Goal: Task Accomplishment & Management: Complete application form

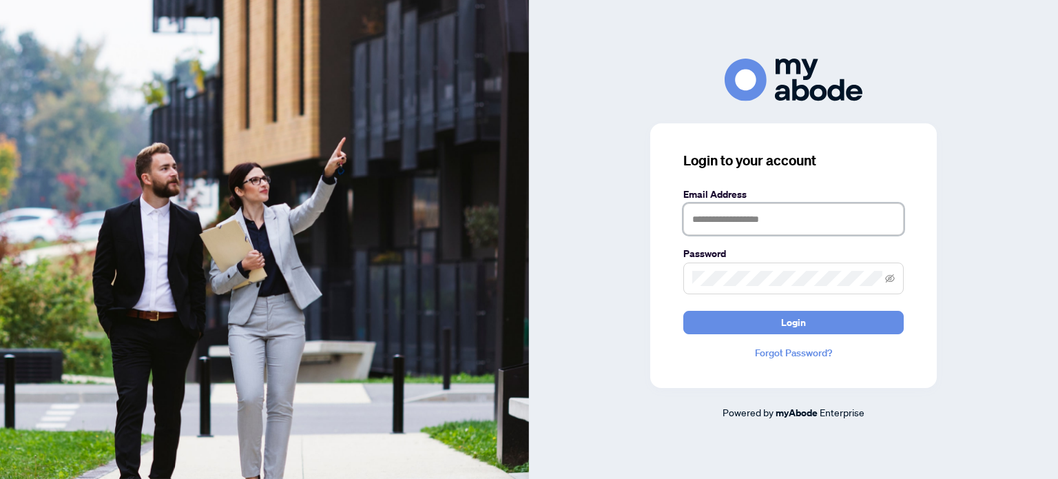
click at [732, 212] on input "text" at bounding box center [793, 219] width 220 height 32
type input "**********"
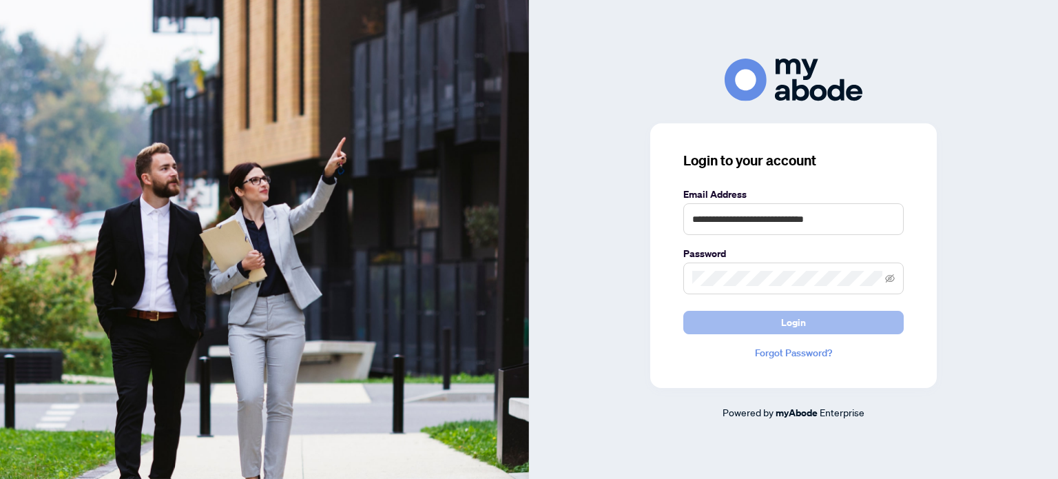
click at [725, 320] on button "Login" at bounding box center [793, 322] width 220 height 23
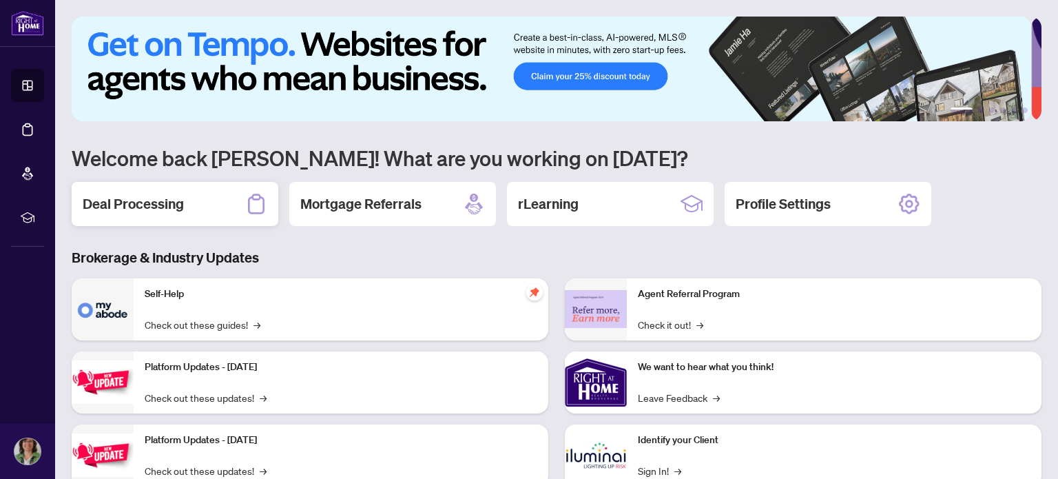
click at [126, 198] on h2 "Deal Processing" at bounding box center [133, 203] width 101 height 19
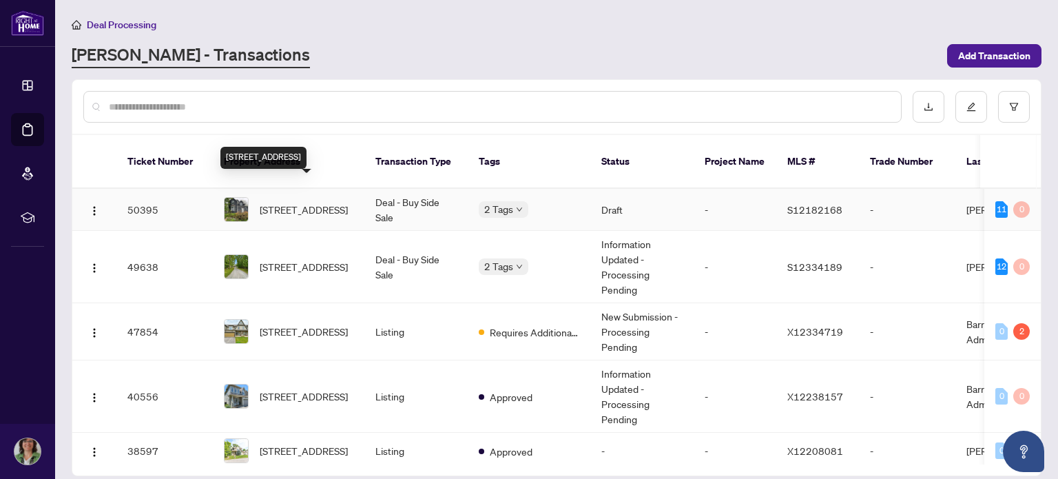
click at [310, 202] on span "[STREET_ADDRESS]" at bounding box center [304, 209] width 88 height 15
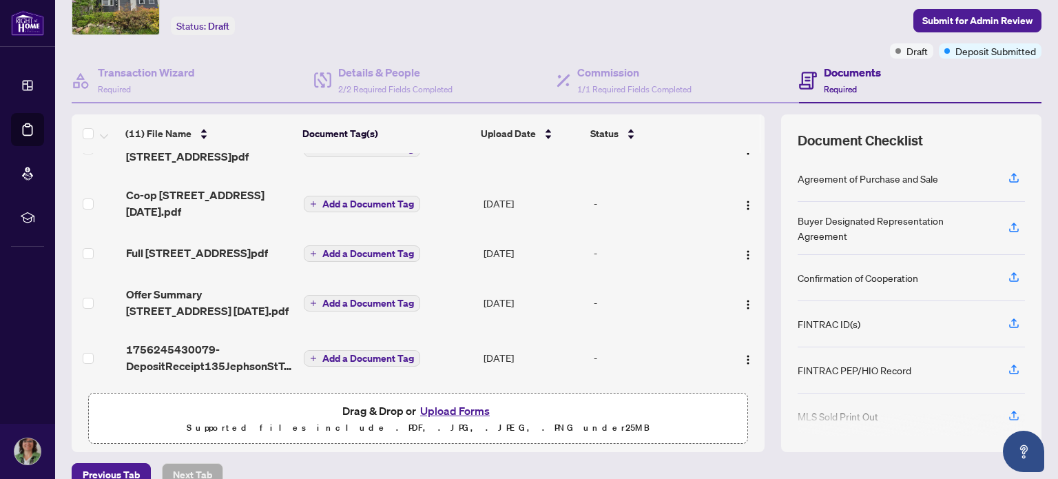
scroll to position [96, 0]
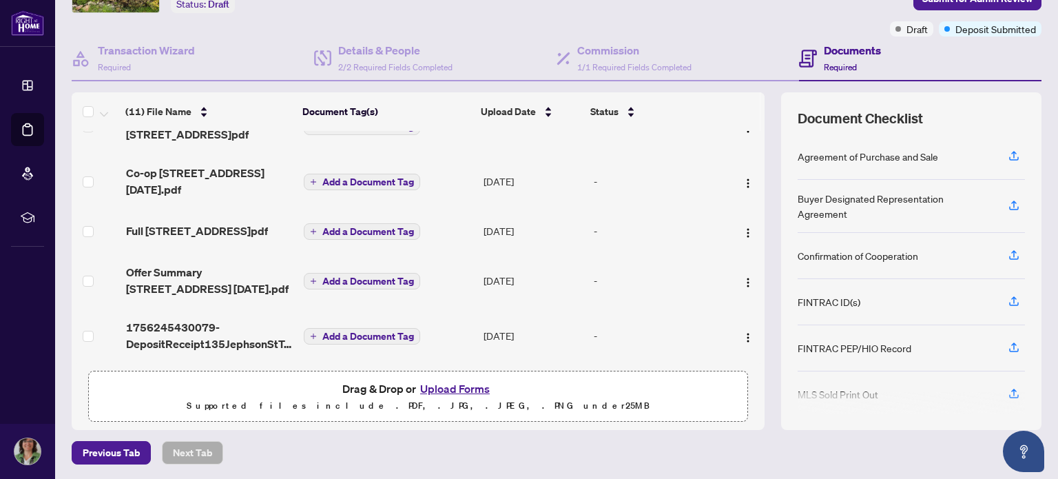
click at [454, 386] on button "Upload Forms" at bounding box center [455, 389] width 78 height 18
click at [441, 387] on button "Upload Forms" at bounding box center [455, 389] width 78 height 18
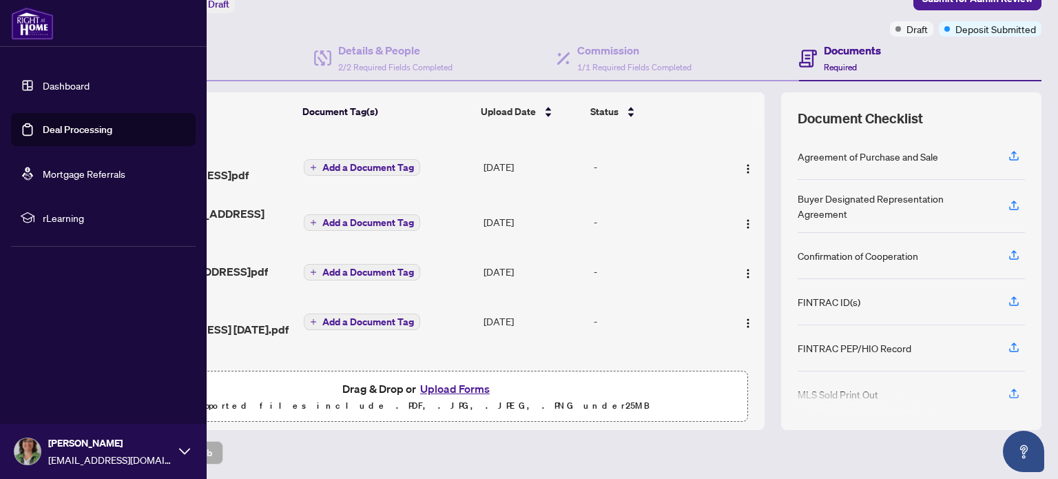
click at [65, 127] on link "Deal Processing" at bounding box center [78, 129] width 70 height 12
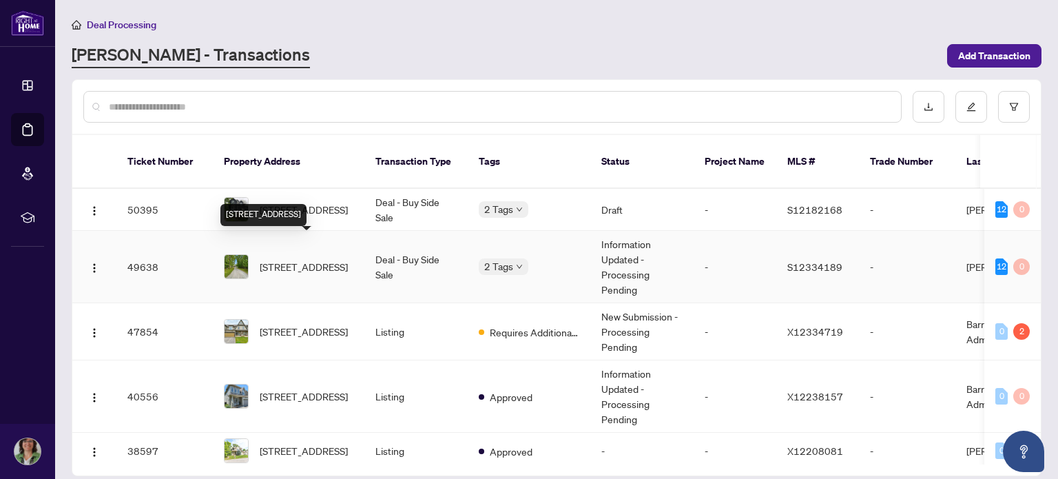
click at [304, 259] on span "[STREET_ADDRESS]" at bounding box center [304, 266] width 88 height 15
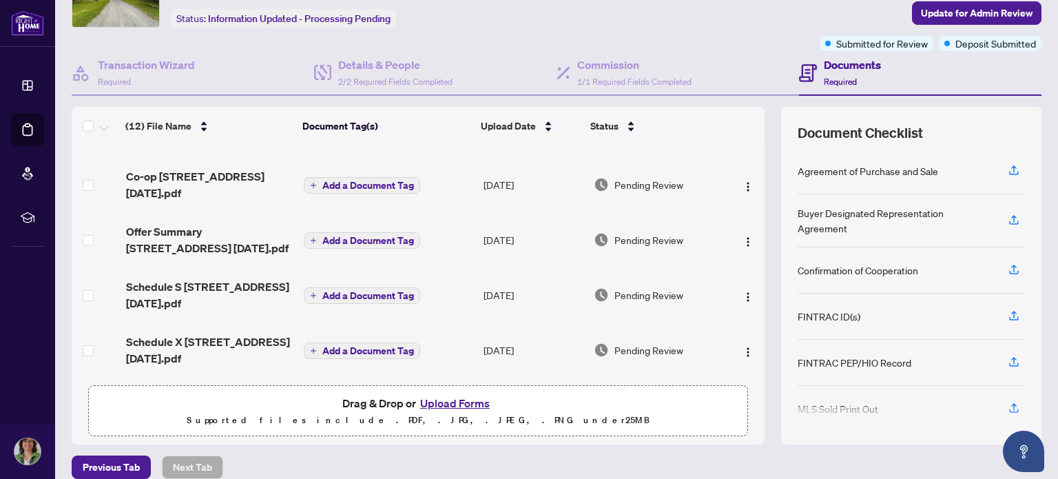
scroll to position [96, 0]
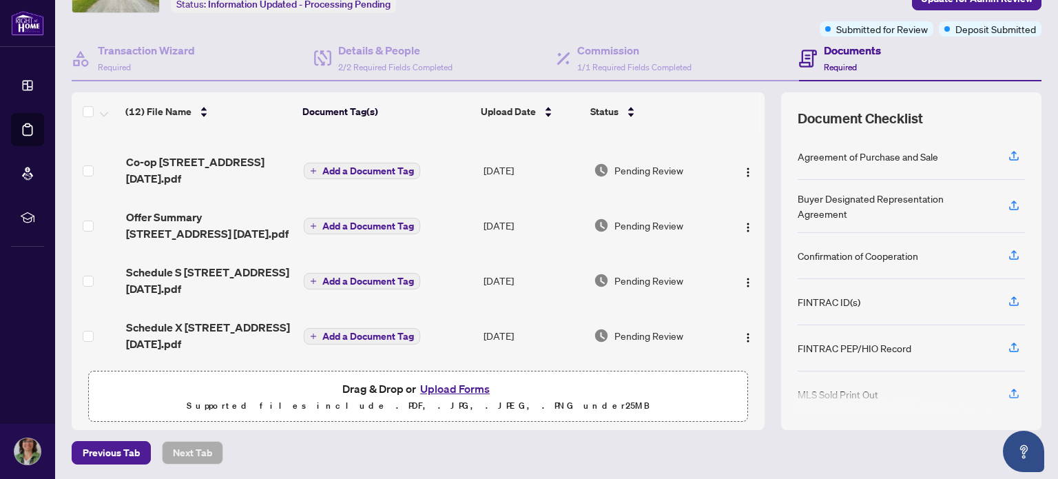
click at [445, 383] on button "Upload Forms" at bounding box center [455, 389] width 78 height 18
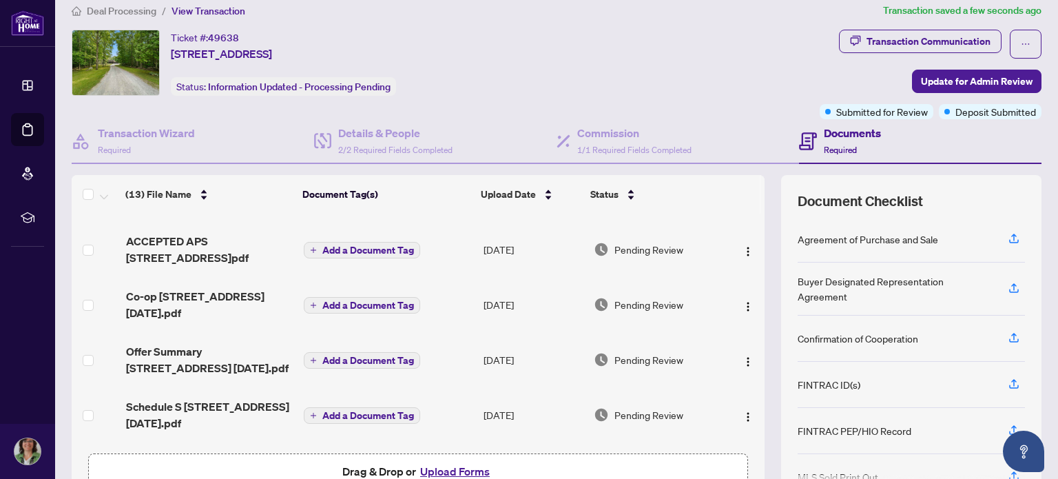
scroll to position [0, 0]
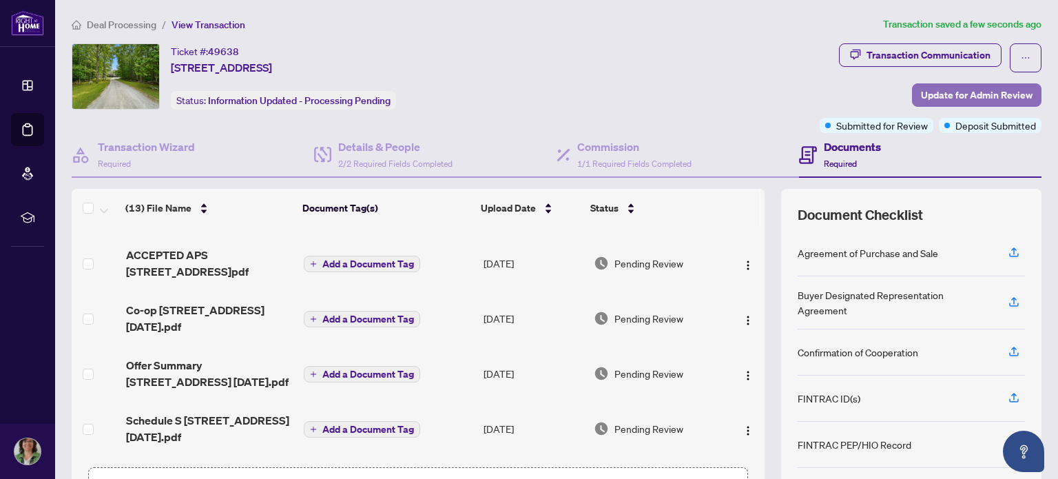
click at [921, 90] on span "Update for Admin Review" at bounding box center [977, 95] width 112 height 22
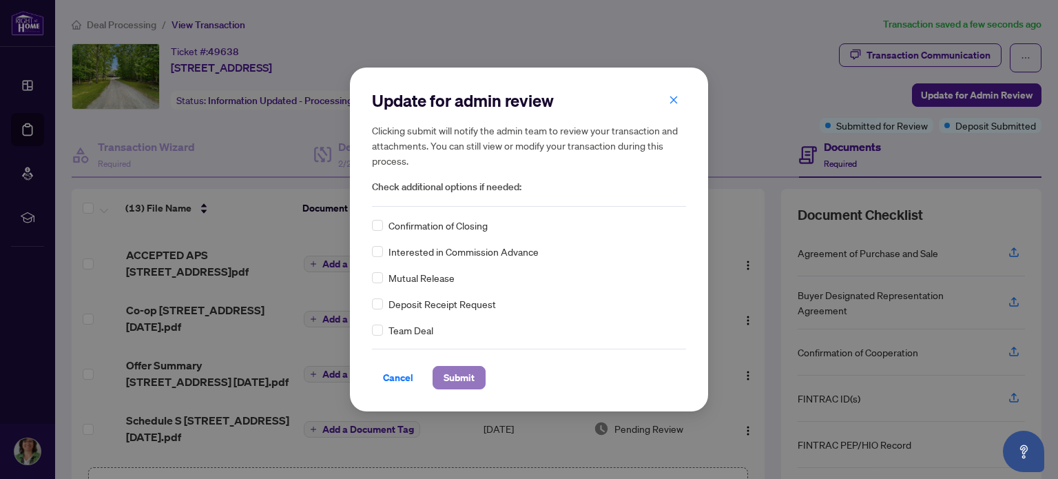
click at [464, 375] on span "Submit" at bounding box center [459, 377] width 31 height 22
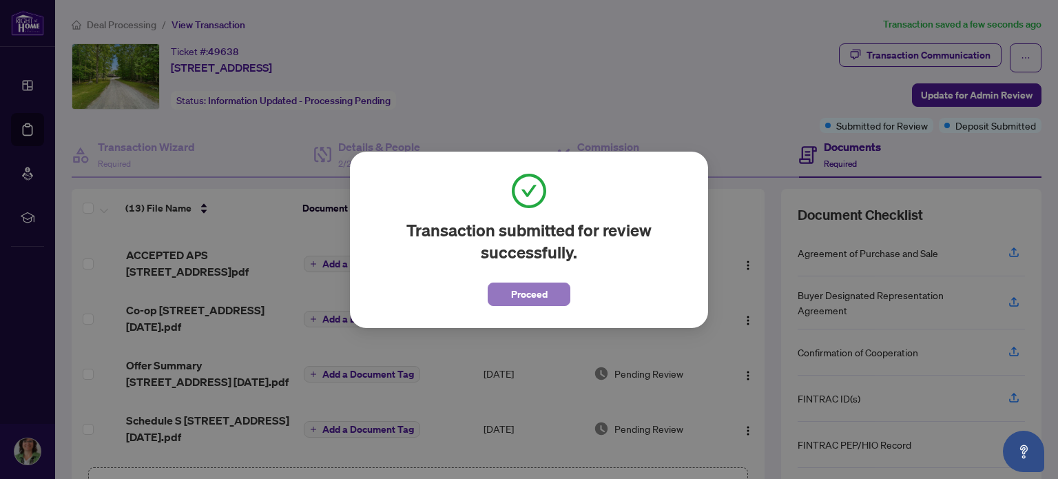
click at [532, 300] on span "Proceed" at bounding box center [529, 294] width 37 height 22
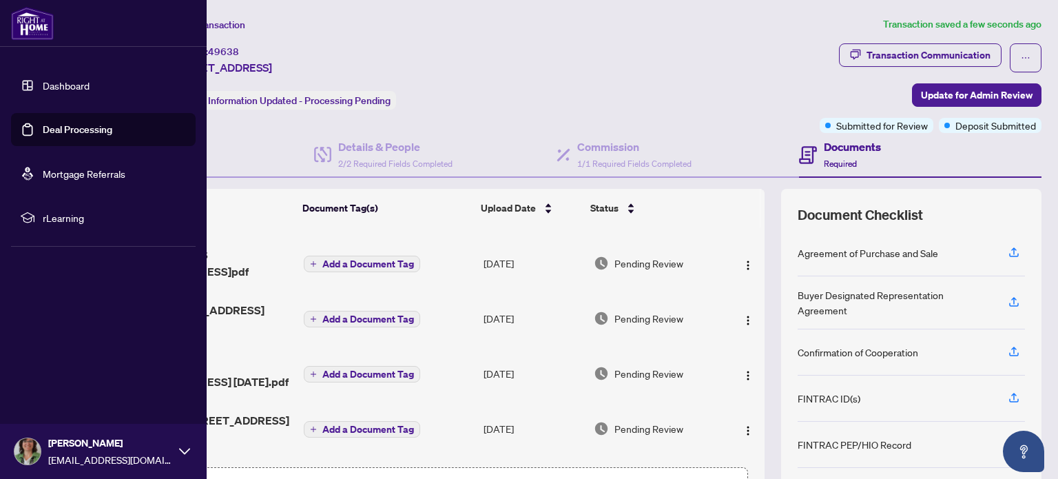
click at [69, 83] on link "Dashboard" at bounding box center [66, 85] width 47 height 12
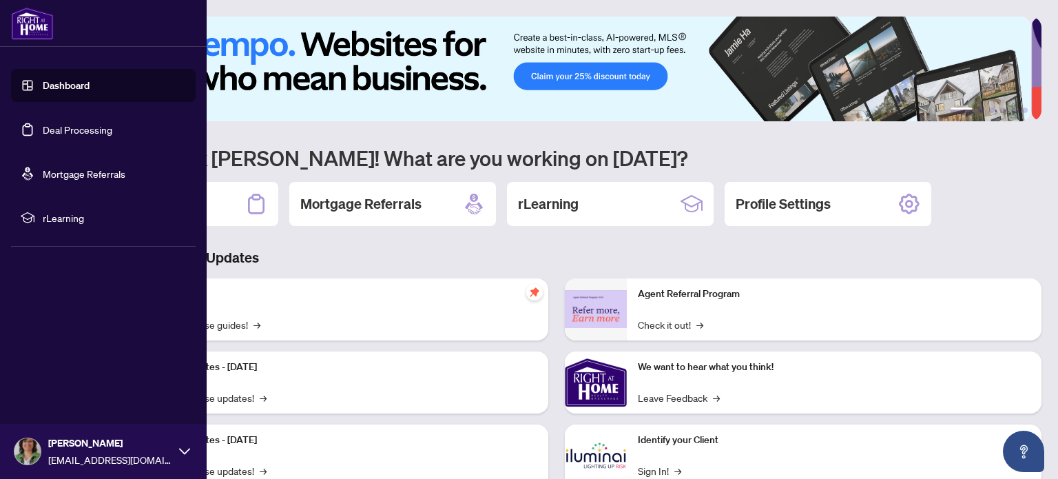
click at [74, 129] on link "Deal Processing" at bounding box center [78, 129] width 70 height 12
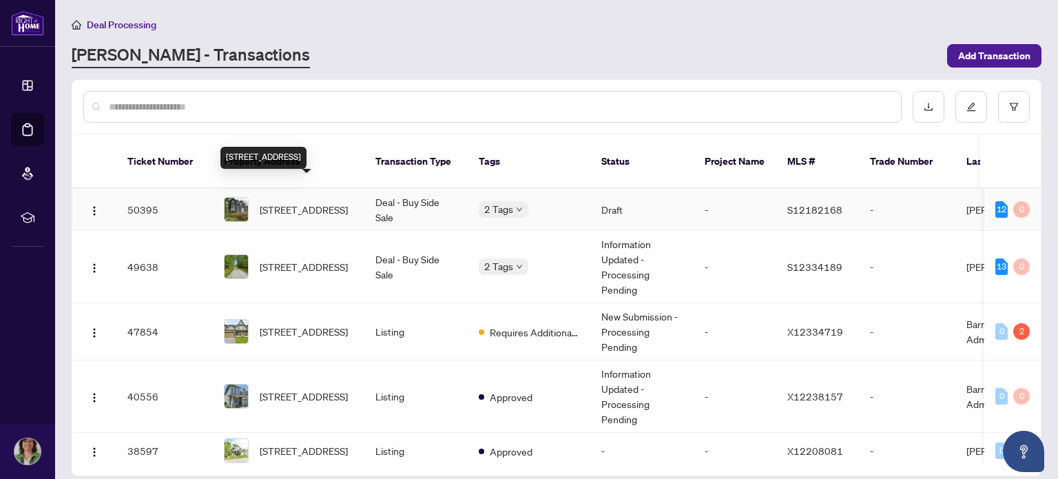
click at [309, 202] on span "[STREET_ADDRESS]" at bounding box center [304, 209] width 88 height 15
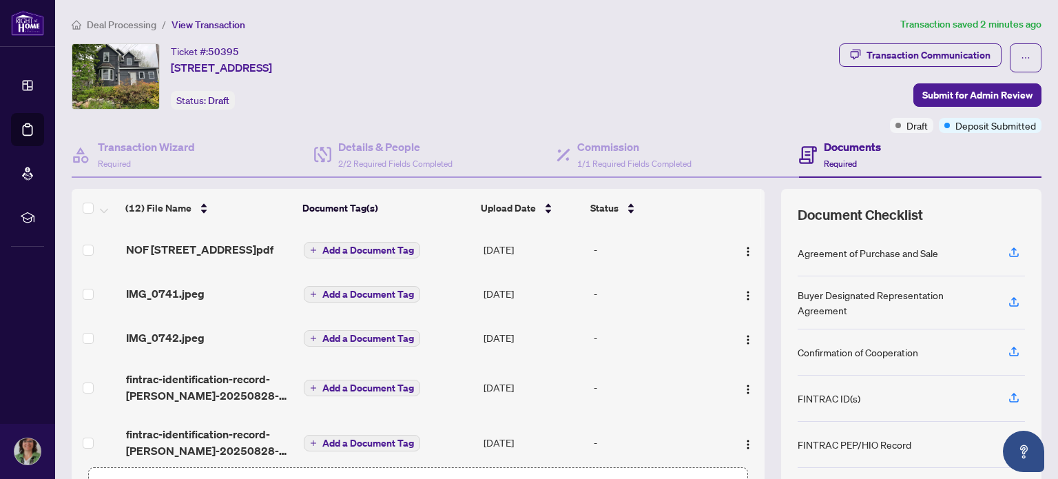
scroll to position [96, 0]
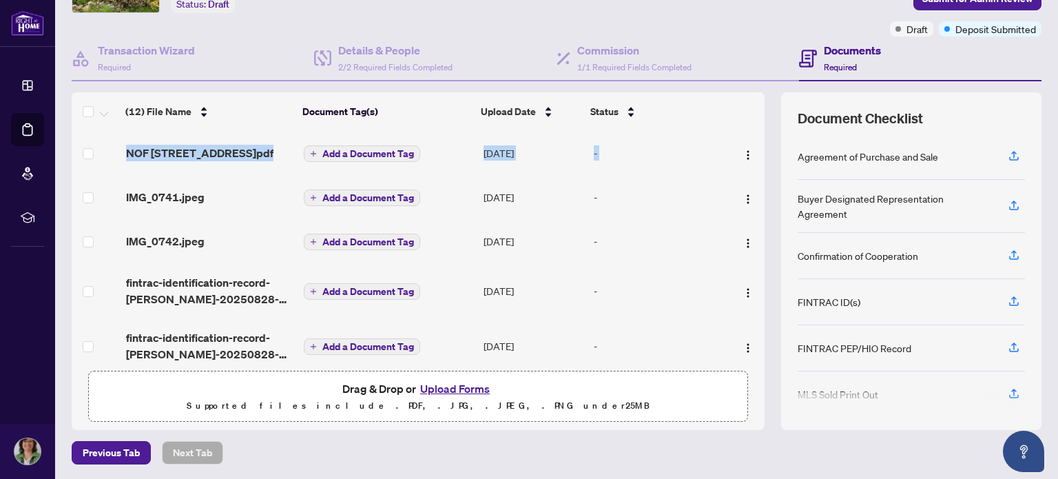
drag, startPoint x: 749, startPoint y: 163, endPoint x: 754, endPoint y: 240, distance: 77.3
click at [754, 240] on div "(12) File Name Document Tag(s) Upload Date Status NOF [STREET_ADDRESS] Tay.pdf …" at bounding box center [557, 261] width 970 height 338
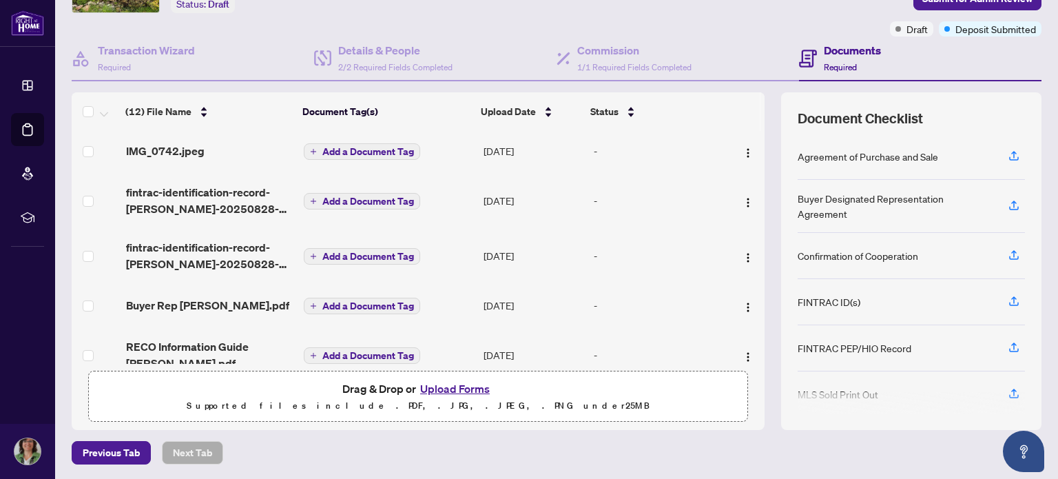
scroll to position [0, 0]
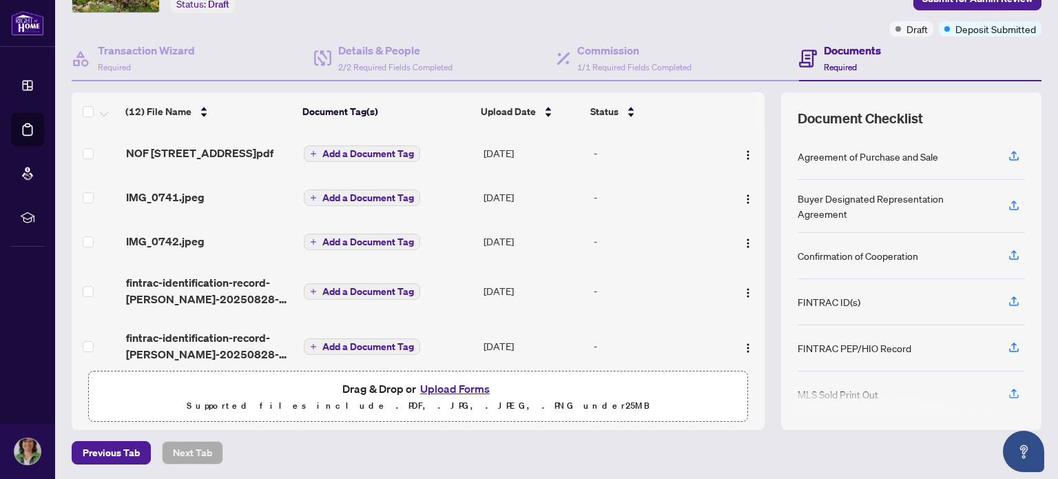
click at [765, 121] on div "(12) File Name Document Tag(s) Upload Date Status NOF [STREET_ADDRESS] Tay.pdf …" at bounding box center [557, 261] width 970 height 338
click at [370, 56] on h4 "Details & People" at bounding box center [395, 50] width 114 height 17
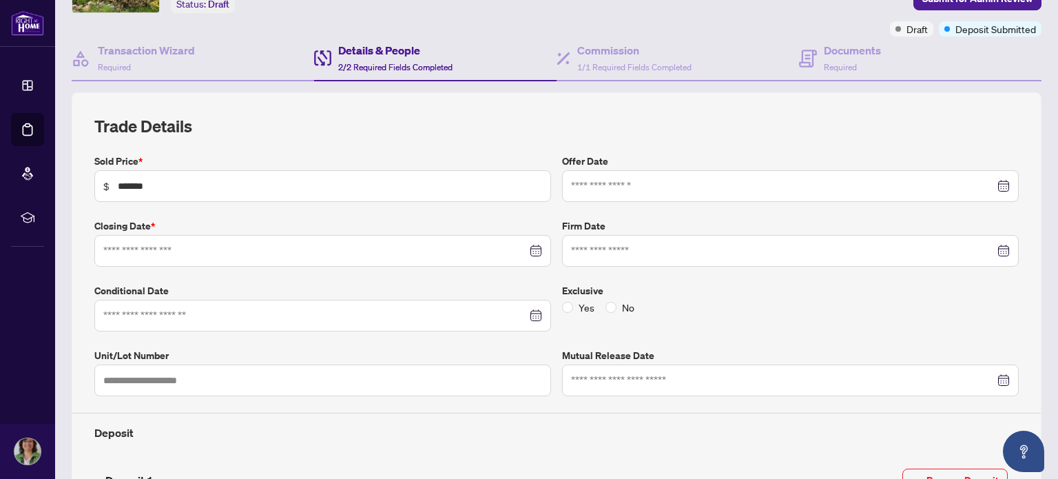
type input "**********"
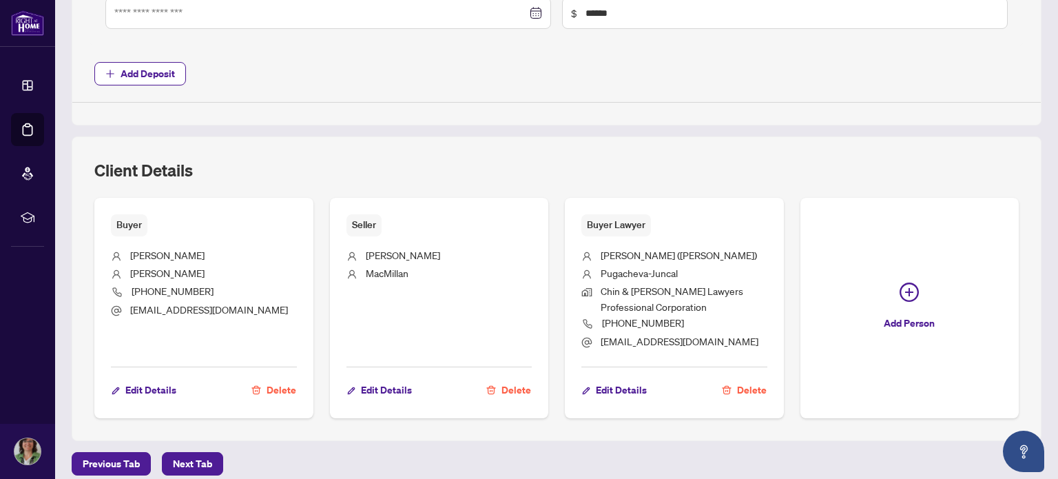
scroll to position [675, 0]
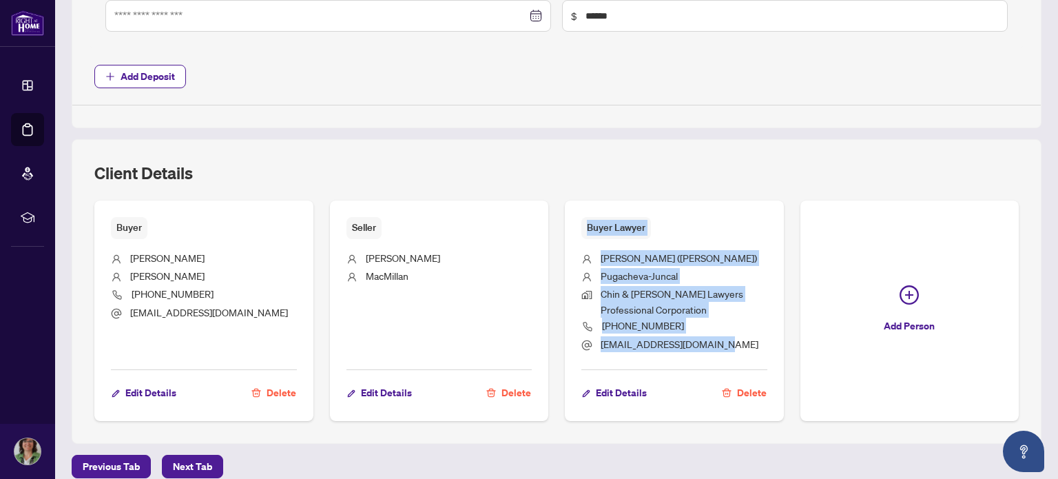
drag, startPoint x: 725, startPoint y: 342, endPoint x: 584, endPoint y: 222, distance: 184.8
click at [584, 222] on div "Buyer Lawyer [PERSON_NAME] ([PERSON_NAME]) Pugacheva-[PERSON_NAME] & [PERSON_NA…" at bounding box center [674, 310] width 219 height 220
copy div "Buyer Lawyer [PERSON_NAME] ([PERSON_NAME]) Pugacheva-[PERSON_NAME] & [PERSON_NA…"
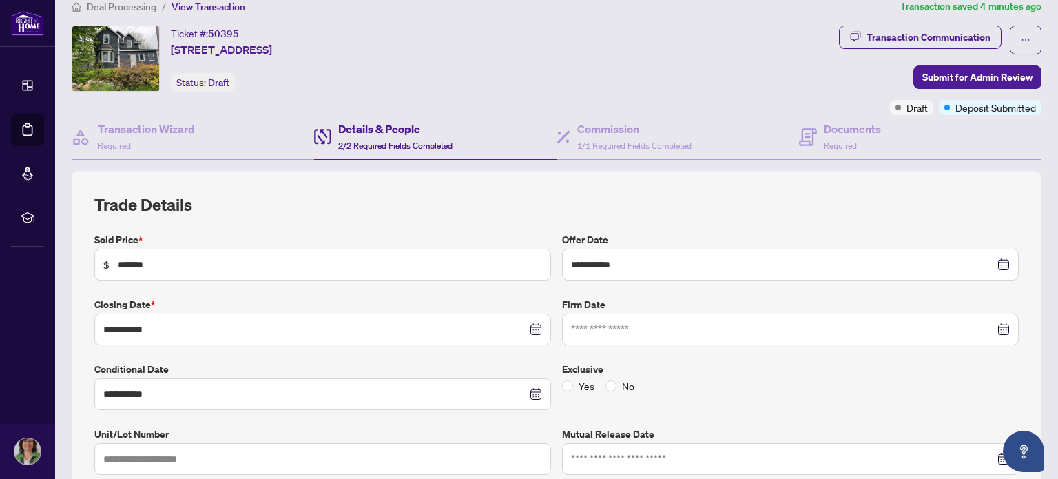
scroll to position [0, 0]
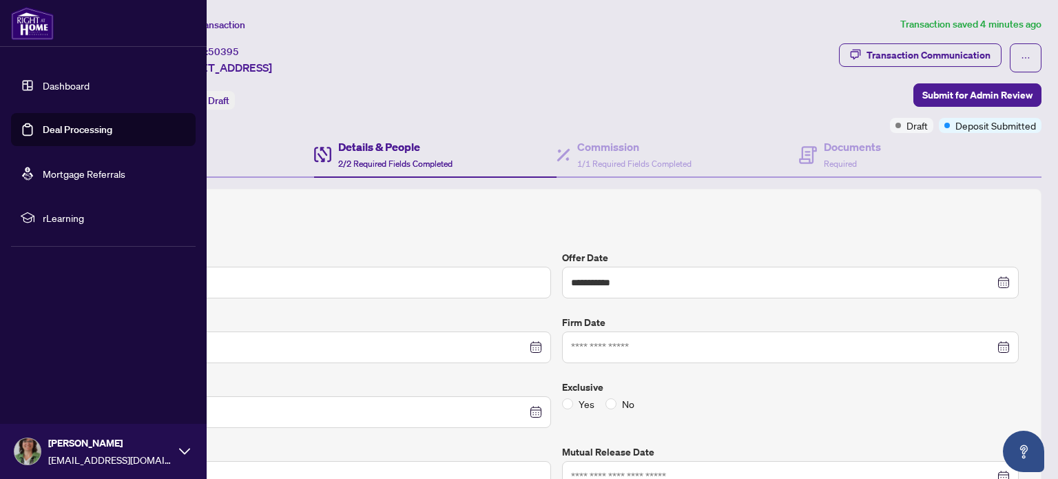
click at [65, 125] on link "Deal Processing" at bounding box center [78, 129] width 70 height 12
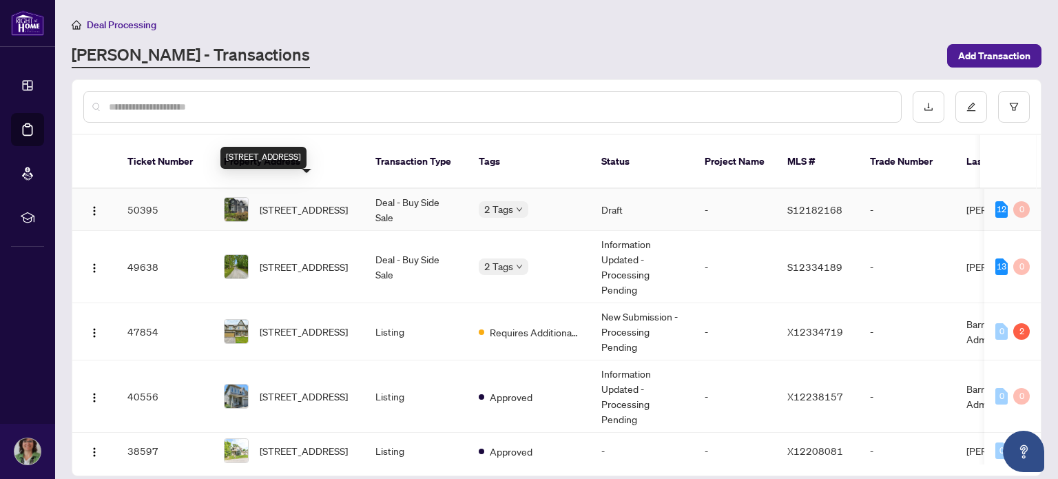
click at [287, 202] on span "[STREET_ADDRESS]" at bounding box center [304, 209] width 88 height 15
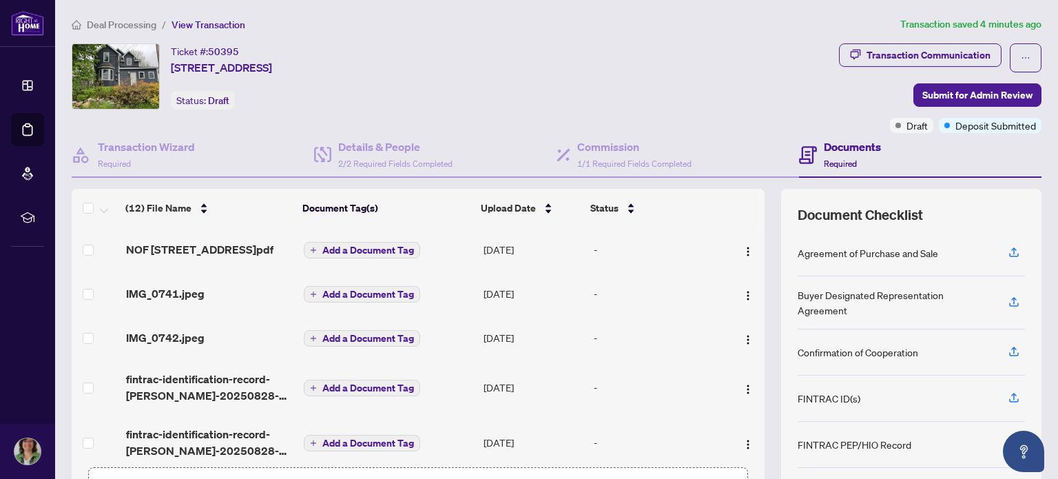
drag, startPoint x: 754, startPoint y: 251, endPoint x: 754, endPoint y: 278, distance: 26.2
click at [754, 278] on div "(12) File Name Document Tag(s) Upload Date Status NOF [STREET_ADDRESS] Tay.pdf …" at bounding box center [557, 358] width 970 height 338
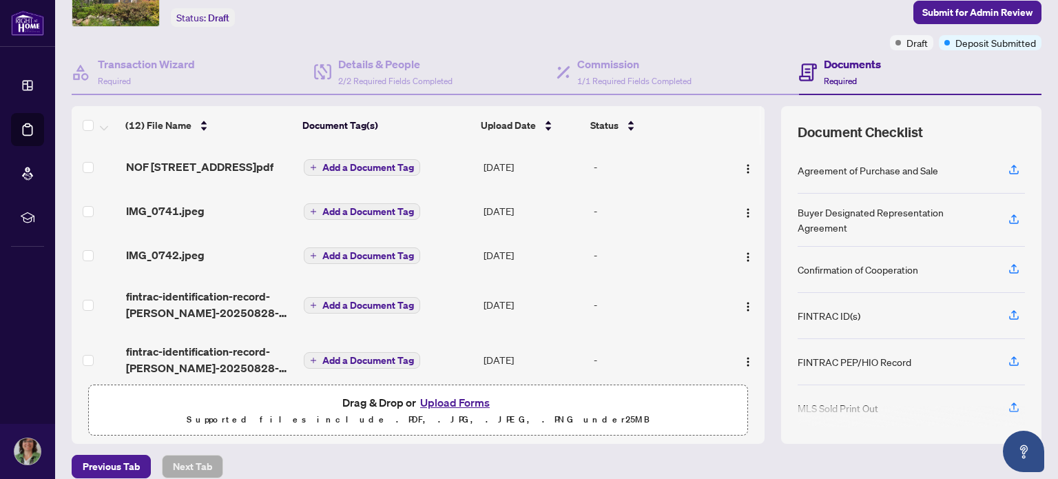
scroll to position [96, 0]
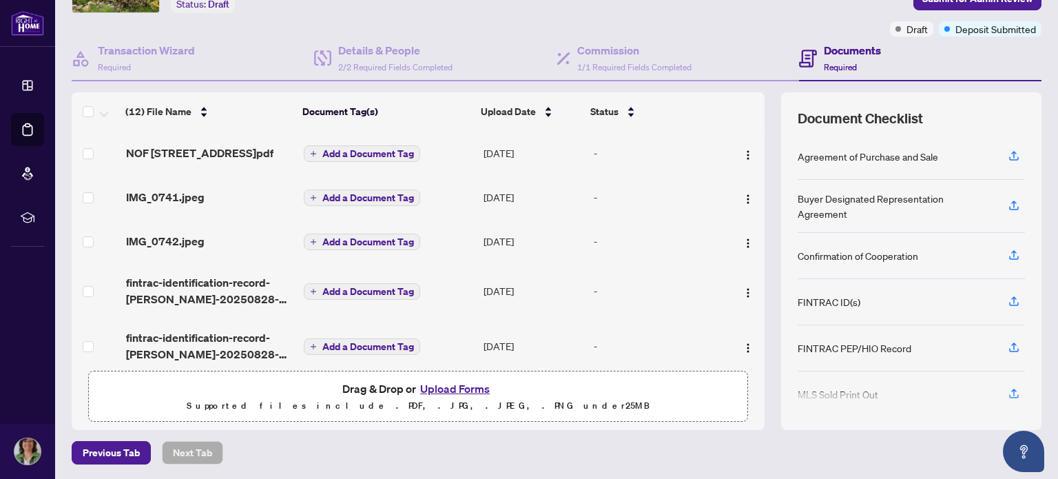
click at [466, 388] on button "Upload Forms" at bounding box center [455, 389] width 78 height 18
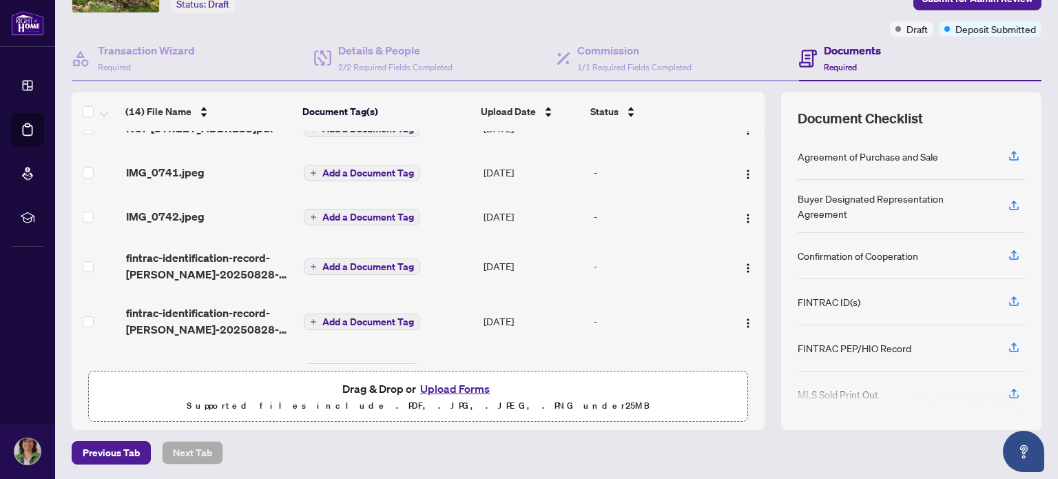
scroll to position [0, 0]
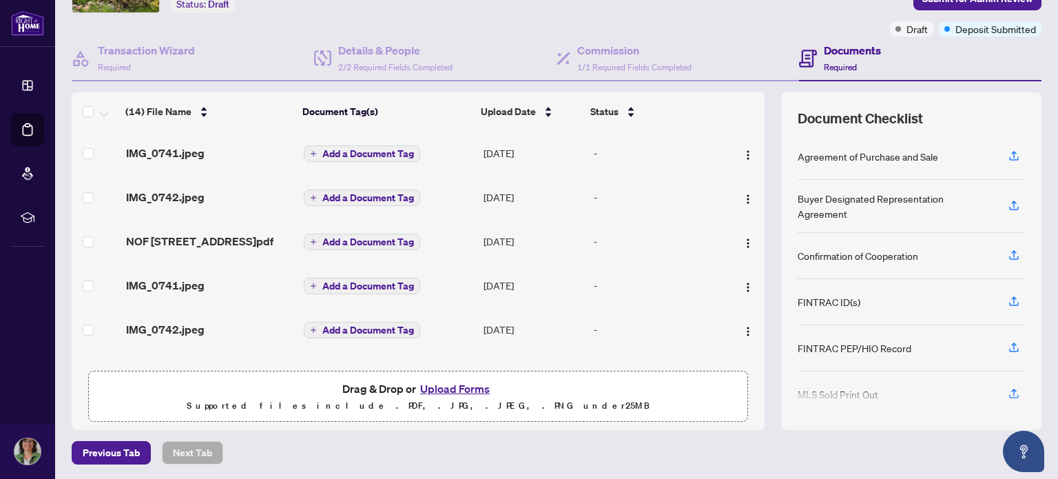
click at [375, 151] on span "Add a Document Tag" at bounding box center [368, 154] width 92 height 10
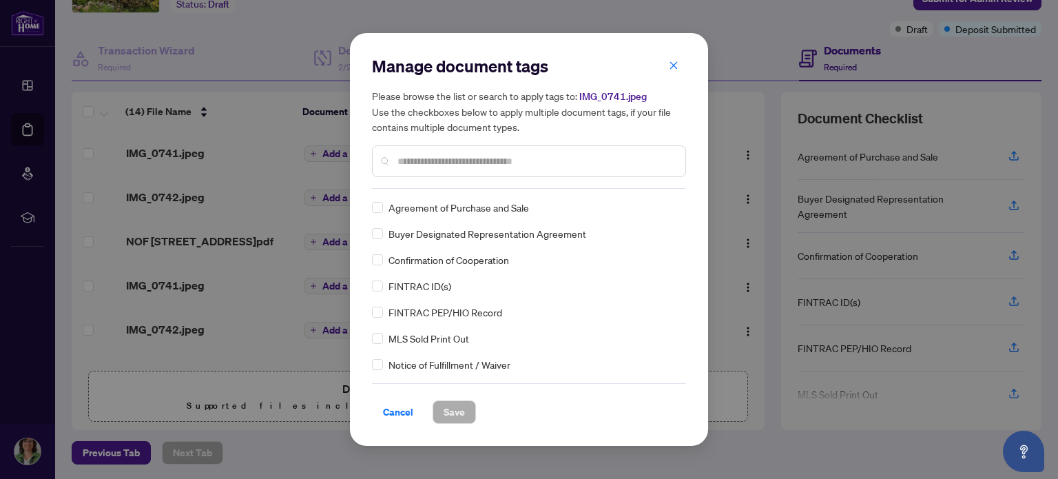
click at [410, 156] on input "text" at bounding box center [535, 161] width 277 height 15
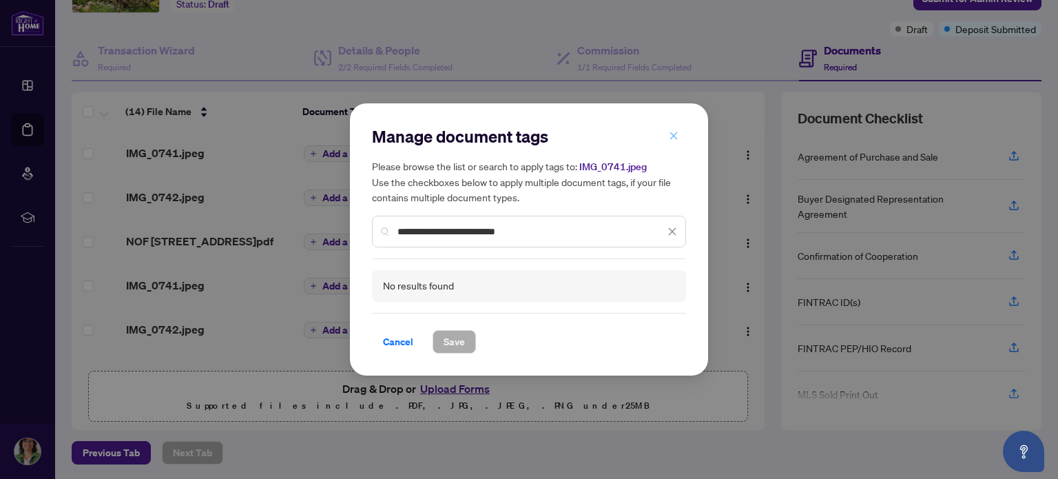
type input "**********"
click at [676, 134] on icon "close" at bounding box center [674, 136] width 10 height 10
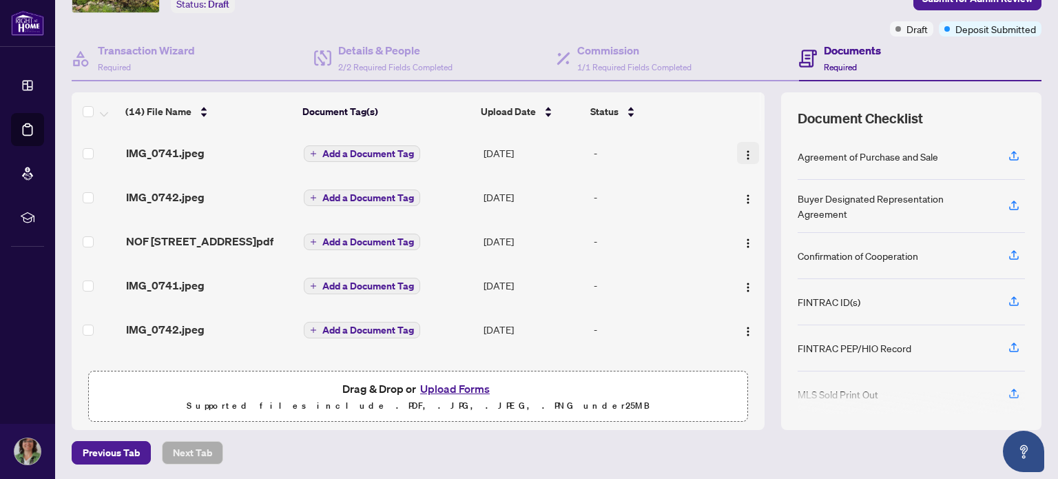
click at [743, 149] on img "button" at bounding box center [748, 154] width 11 height 11
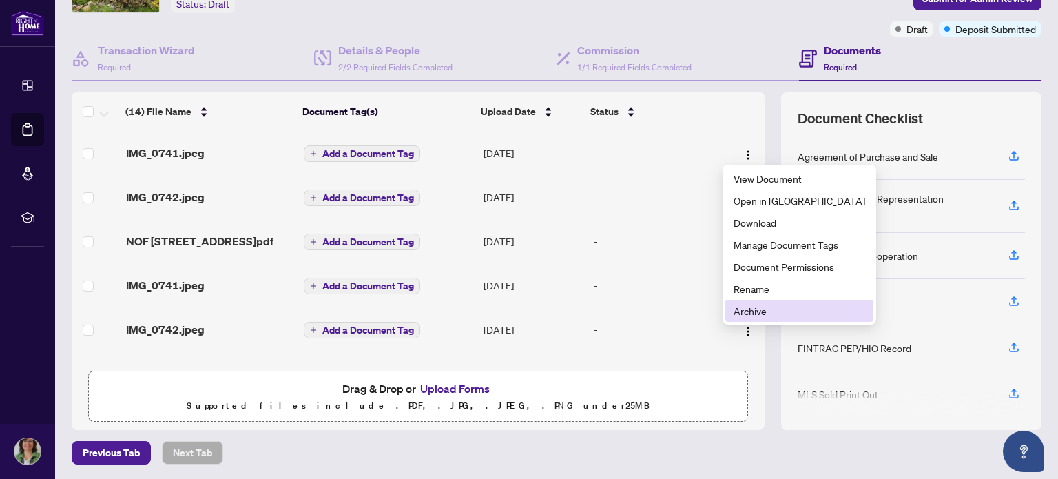
click at [749, 311] on span "Archive" at bounding box center [800, 310] width 132 height 15
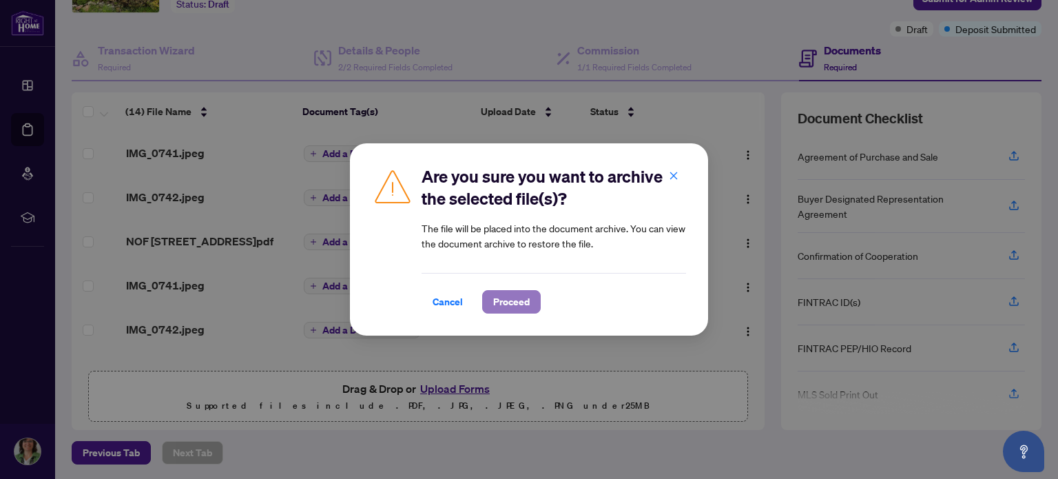
click at [517, 300] on span "Proceed" at bounding box center [511, 302] width 37 height 22
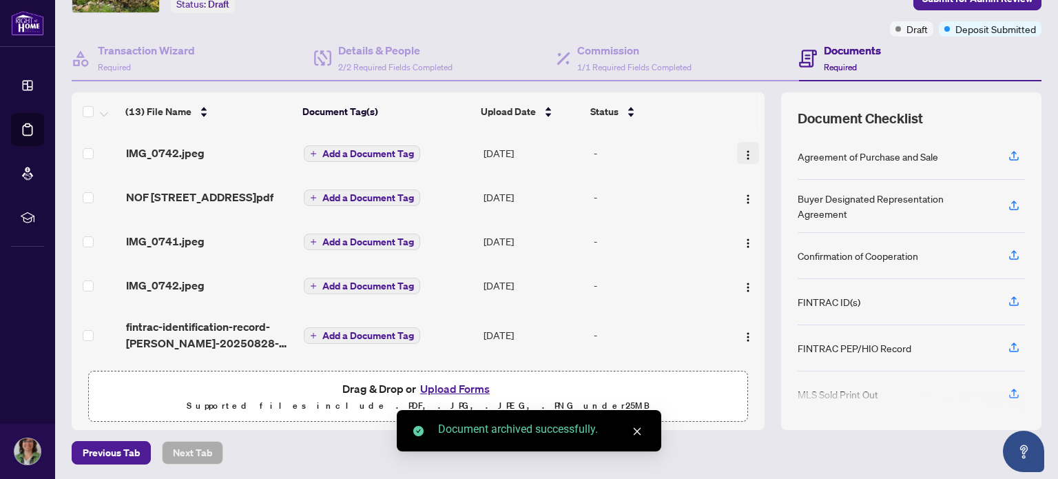
click at [743, 151] on img "button" at bounding box center [748, 154] width 11 height 11
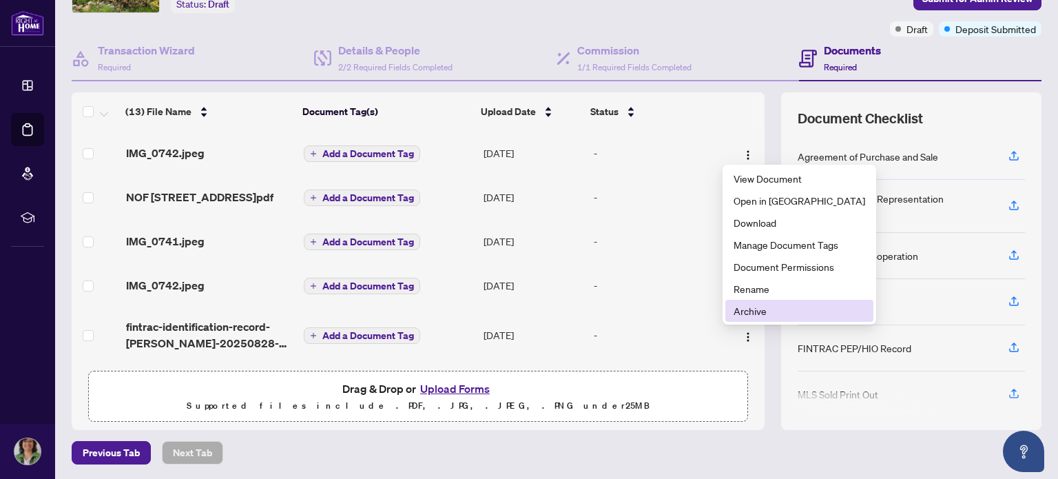
click at [738, 311] on span "Archive" at bounding box center [800, 310] width 132 height 15
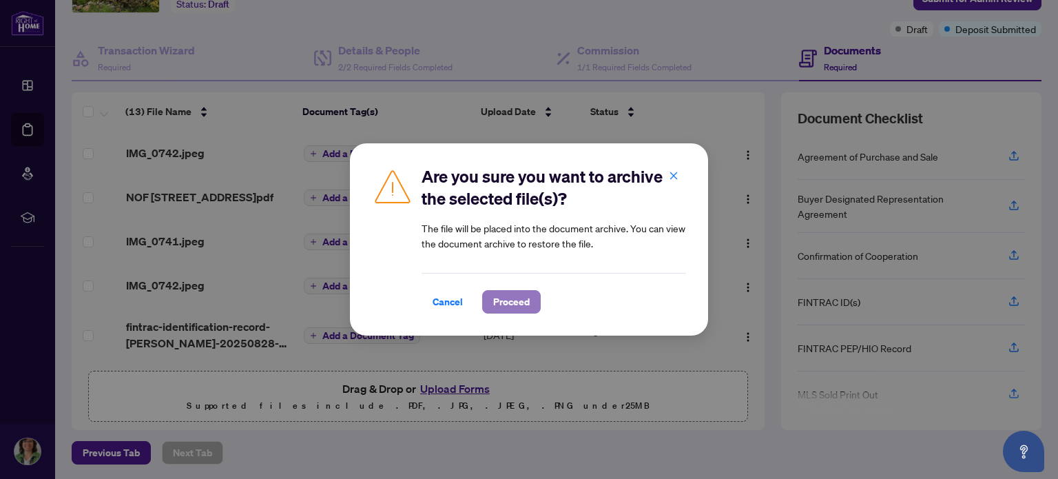
click at [510, 302] on span "Proceed" at bounding box center [511, 302] width 37 height 22
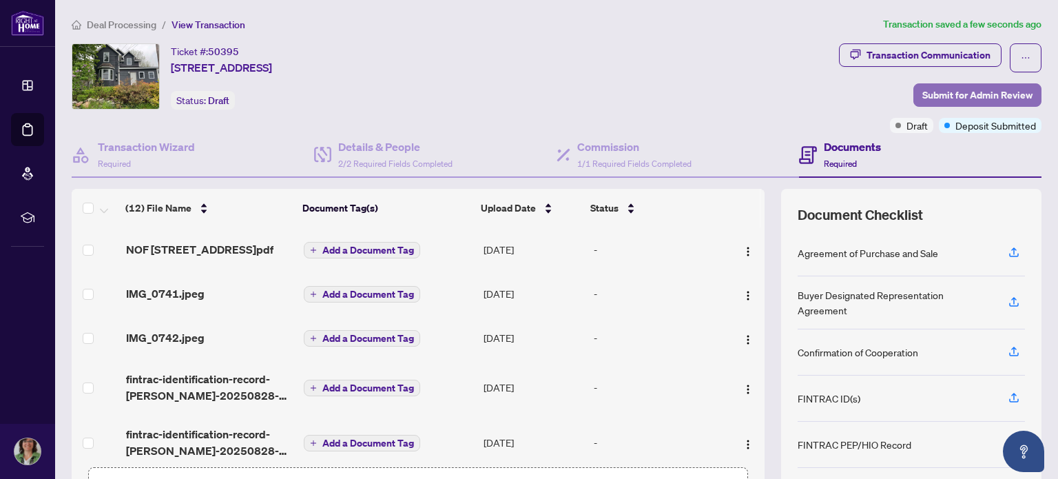
click at [963, 87] on span "Submit for Admin Review" at bounding box center [977, 95] width 110 height 22
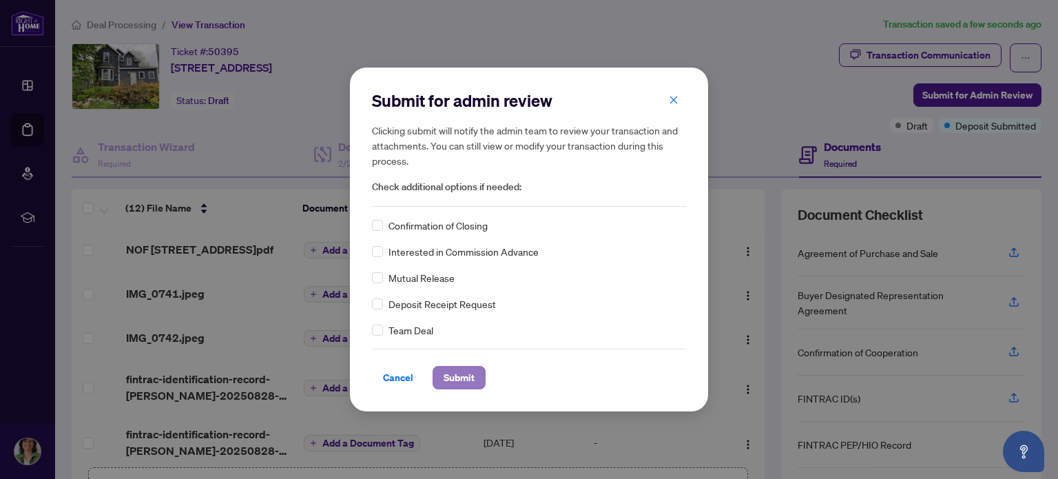
click at [466, 376] on span "Submit" at bounding box center [459, 377] width 31 height 22
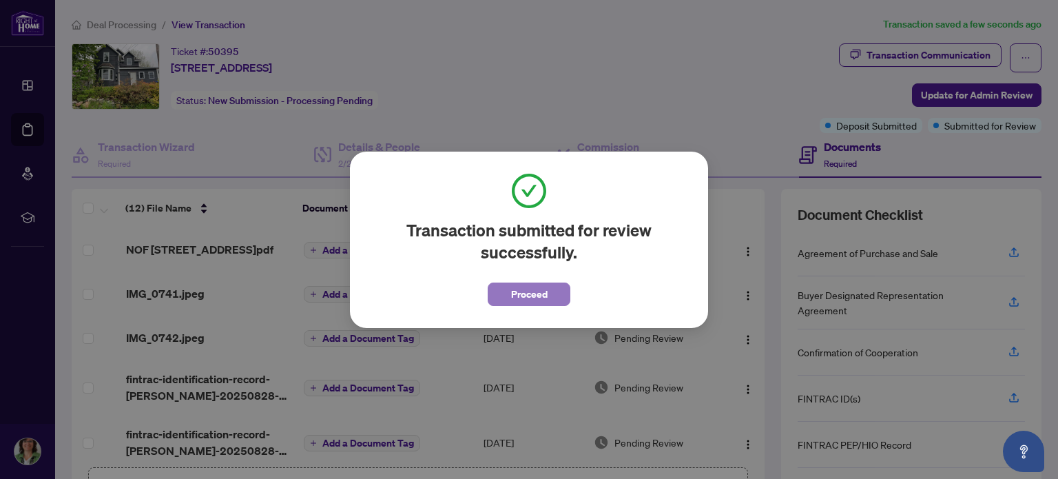
click at [521, 289] on span "Proceed" at bounding box center [529, 294] width 37 height 22
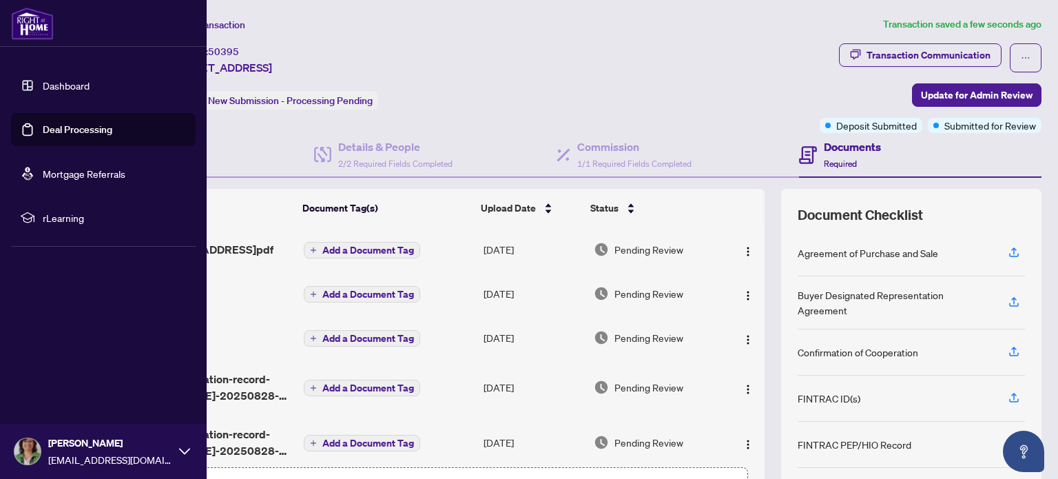
click at [71, 126] on link "Deal Processing" at bounding box center [78, 129] width 70 height 12
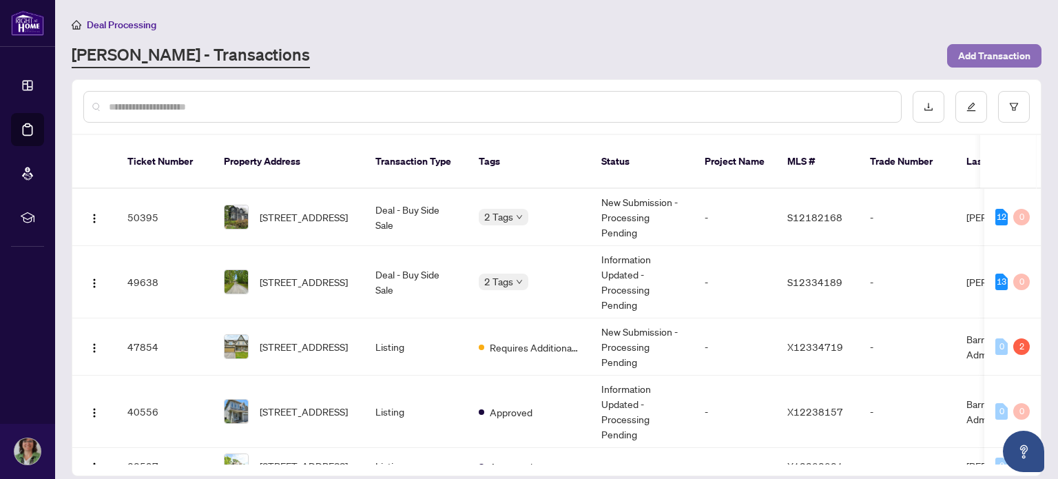
click at [1006, 57] on span "Add Transaction" at bounding box center [994, 56] width 72 height 22
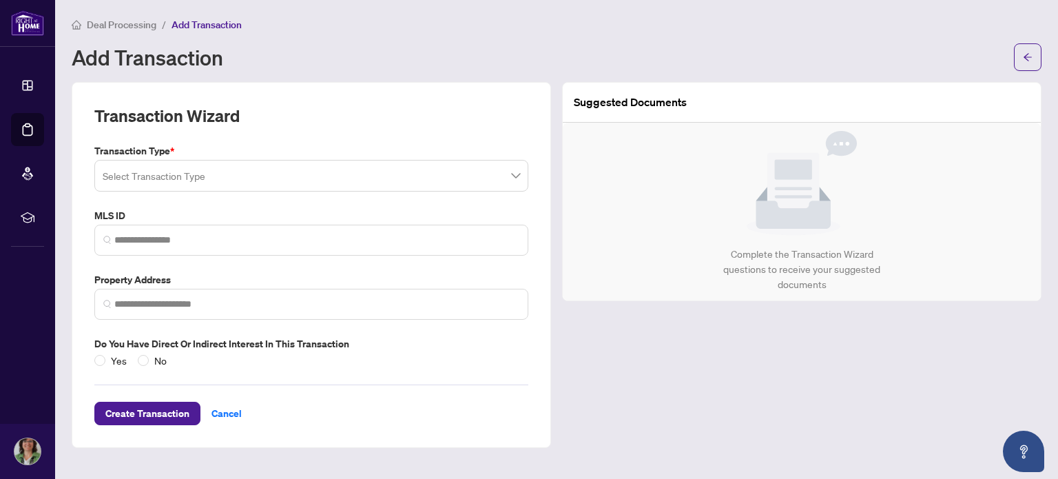
click at [187, 175] on input "search" at bounding box center [305, 178] width 405 height 30
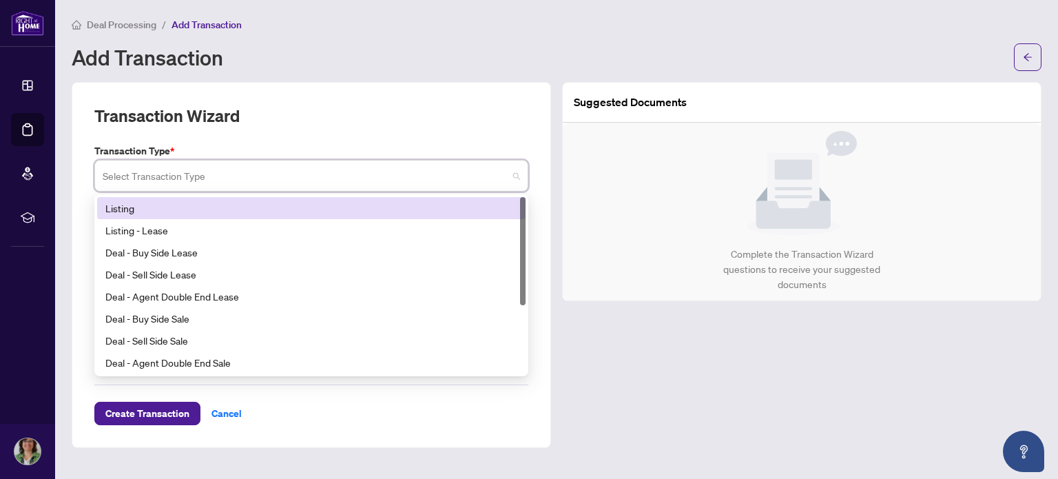
click at [143, 208] on div "Listing" at bounding box center [311, 207] width 412 height 15
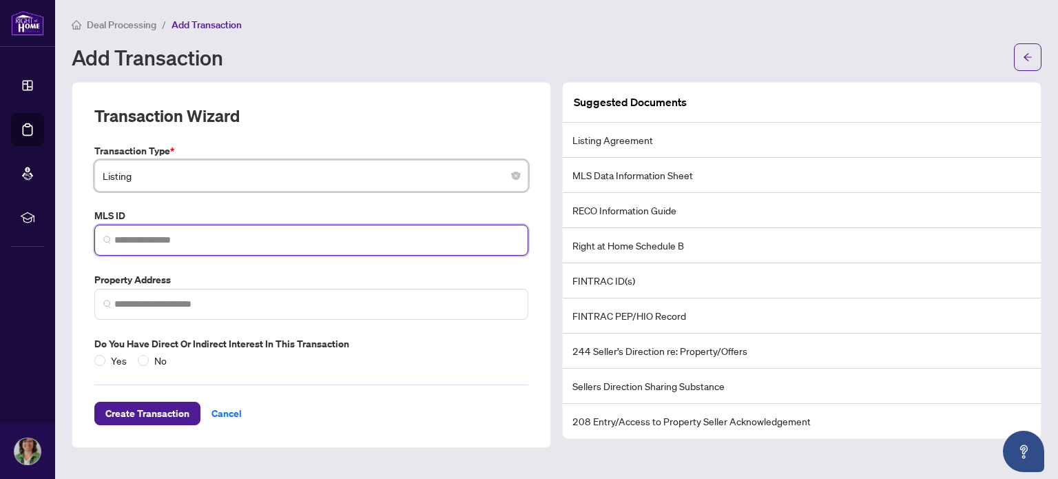
click at [172, 236] on input "search" at bounding box center [316, 240] width 405 height 14
click at [146, 238] on input "search" at bounding box center [316, 240] width 405 height 14
paste input "*********"
type input "*********"
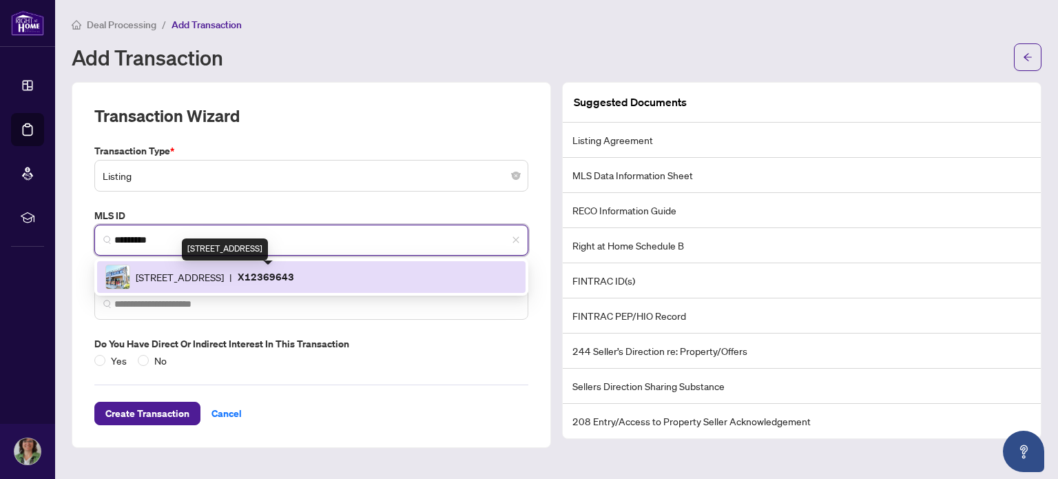
click at [224, 269] on span "[STREET_ADDRESS]" at bounding box center [180, 276] width 88 height 15
type input "**********"
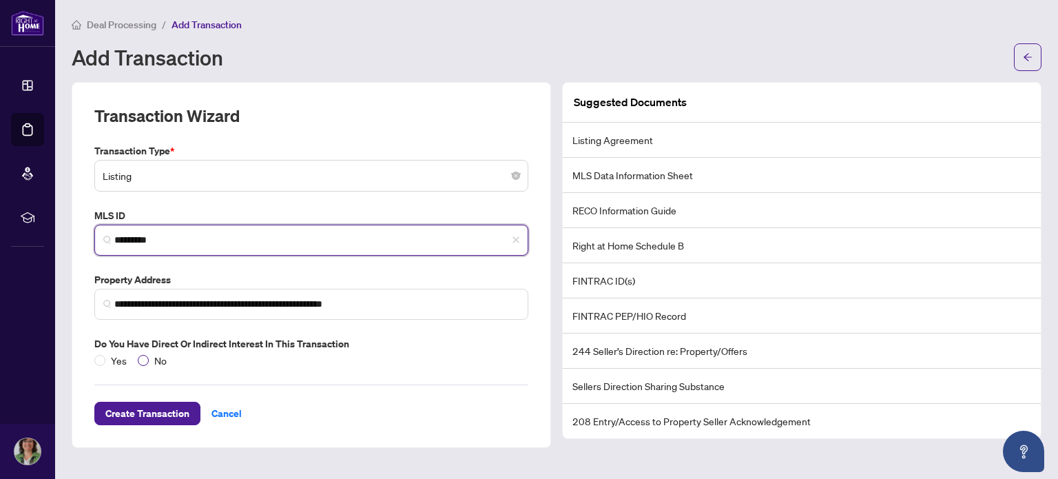
type input "*********"
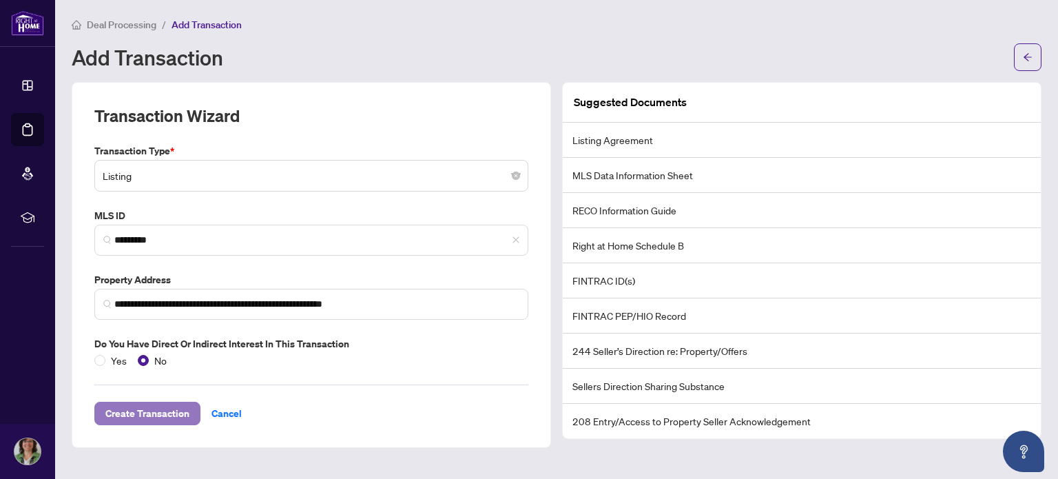
click at [156, 408] on span "Create Transaction" at bounding box center [147, 413] width 84 height 22
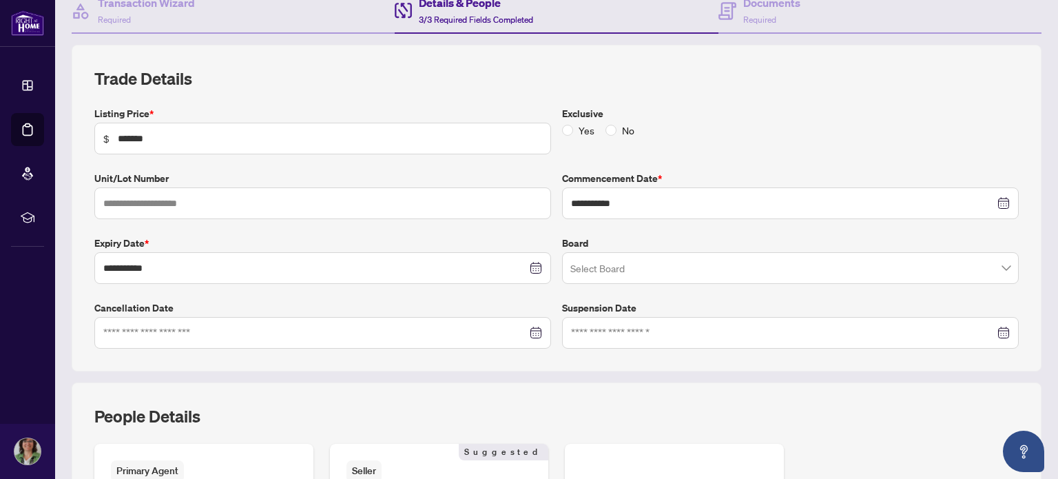
scroll to position [147, 0]
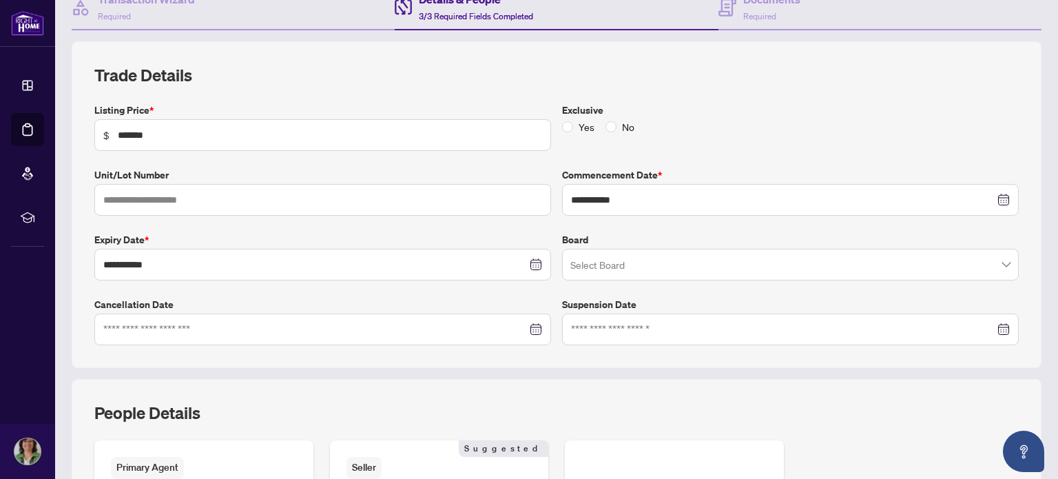
click at [643, 264] on input "search" at bounding box center [784, 266] width 428 height 30
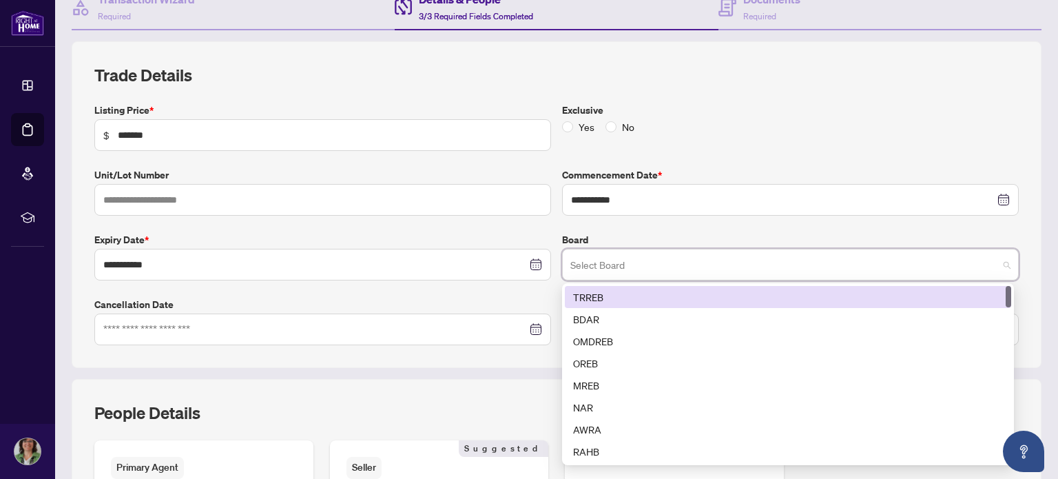
click at [613, 293] on div "TRREB" at bounding box center [788, 296] width 430 height 15
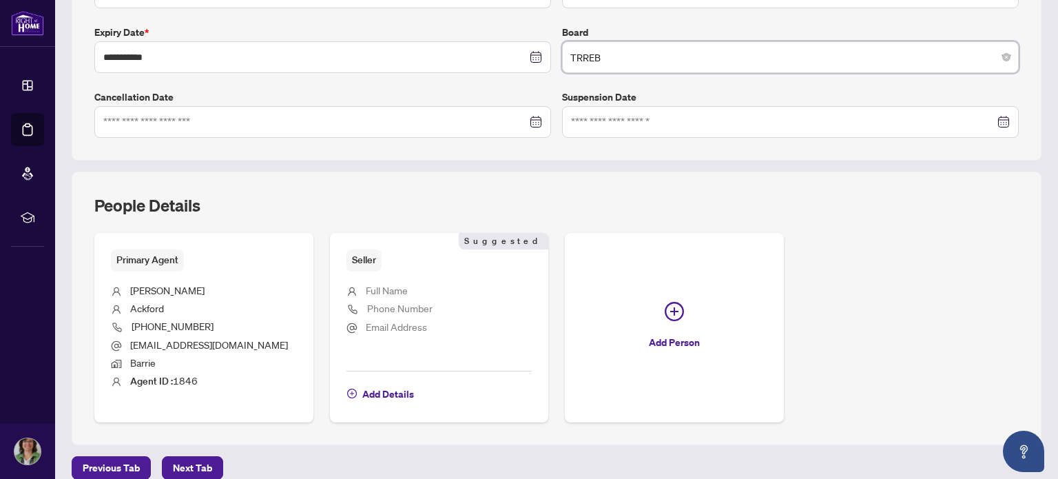
scroll to position [369, 0]
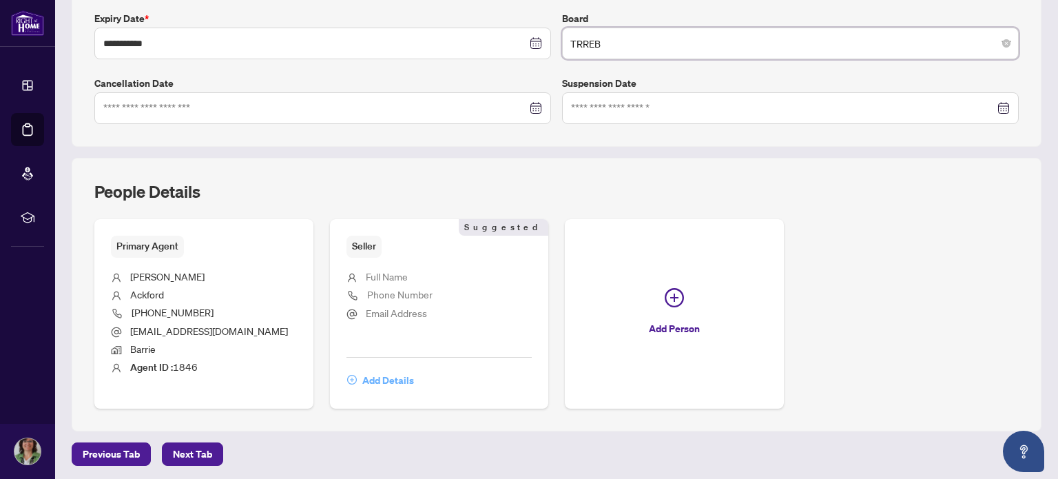
click at [389, 375] on span "Add Details" at bounding box center [388, 380] width 52 height 22
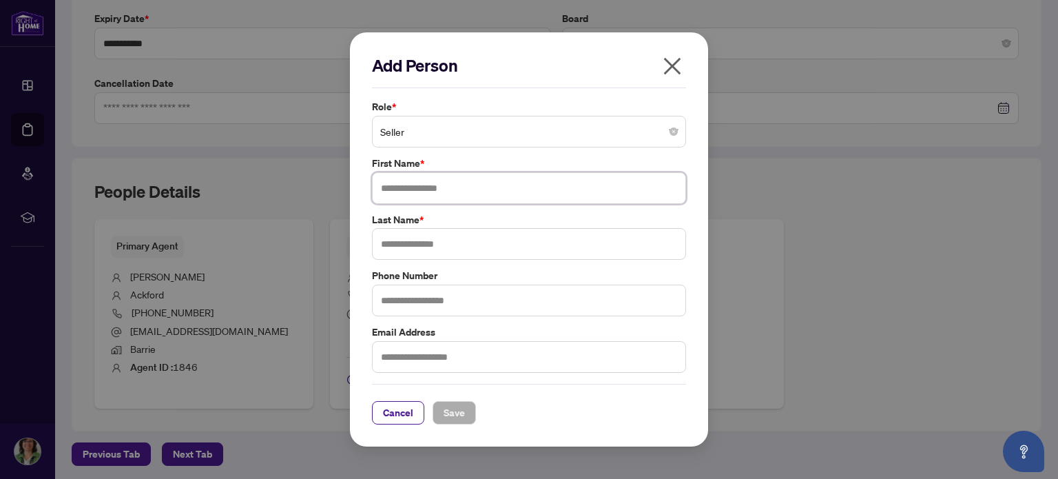
click at [419, 187] on input "text" at bounding box center [529, 188] width 314 height 32
type input "**********"
click at [409, 242] on input "text" at bounding box center [529, 244] width 314 height 32
type input "*****"
click at [402, 297] on input "text" at bounding box center [529, 300] width 314 height 32
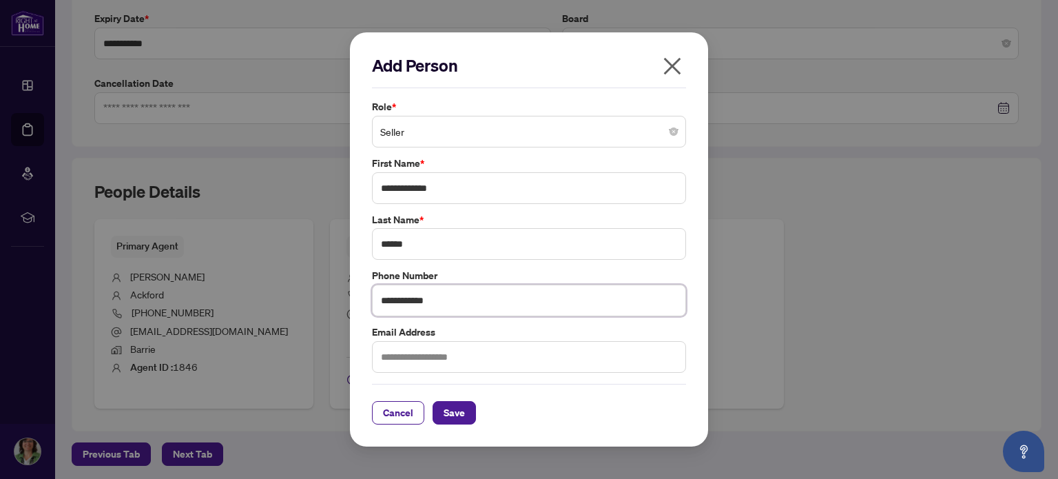
type input "**********"
click at [400, 357] on input "text" at bounding box center [529, 357] width 314 height 32
type input "**********"
click at [455, 416] on span "Save" at bounding box center [454, 413] width 21 height 22
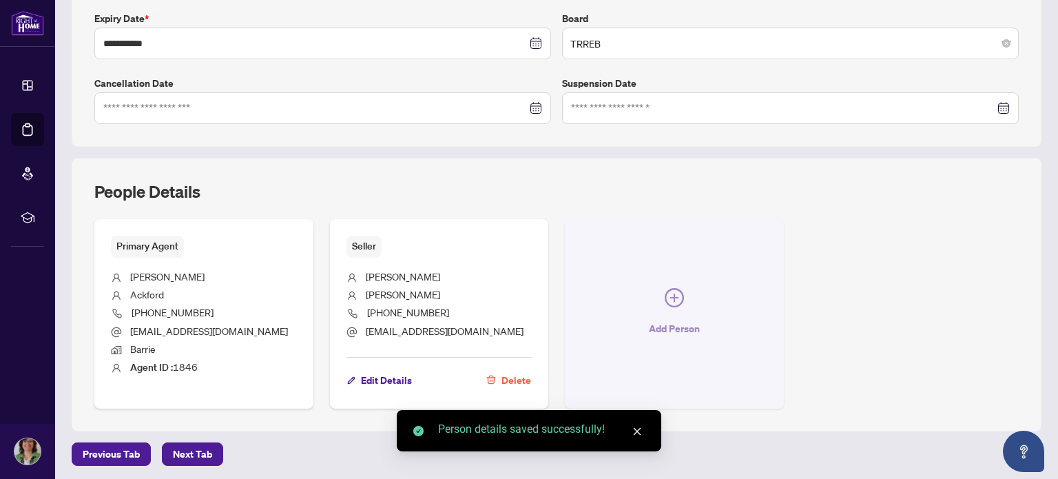
click at [655, 324] on span "Add Person" at bounding box center [674, 329] width 51 height 22
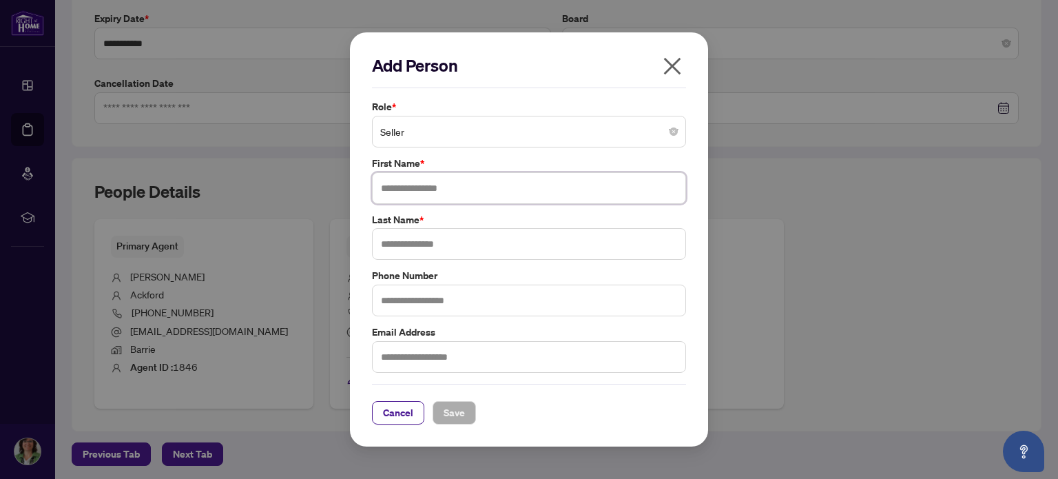
click at [457, 189] on input "text" at bounding box center [529, 188] width 314 height 32
type input "**********"
click at [435, 240] on input "text" at bounding box center [529, 244] width 314 height 32
type input "*****"
click at [398, 362] on input "text" at bounding box center [529, 357] width 314 height 32
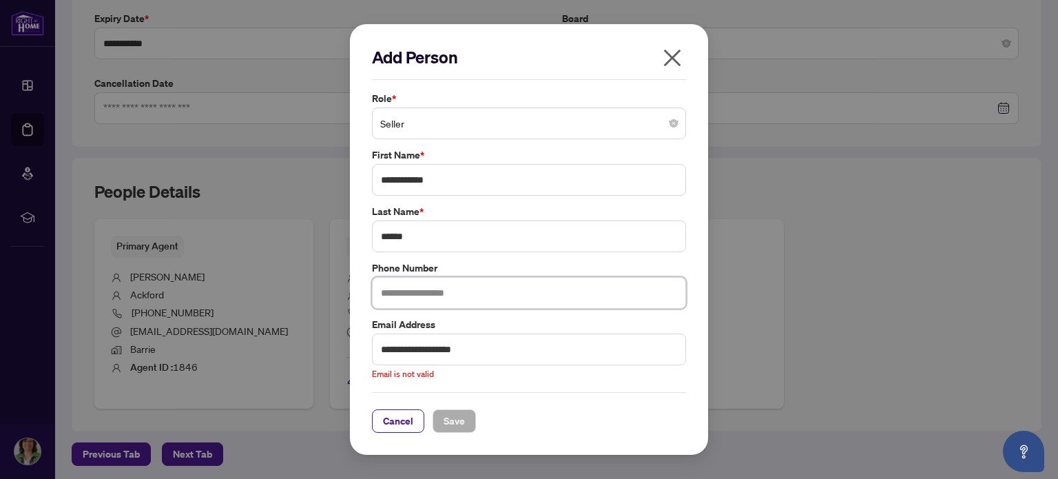
click at [427, 295] on input "text" at bounding box center [529, 293] width 314 height 32
click at [585, 355] on input "**********" at bounding box center [529, 349] width 314 height 32
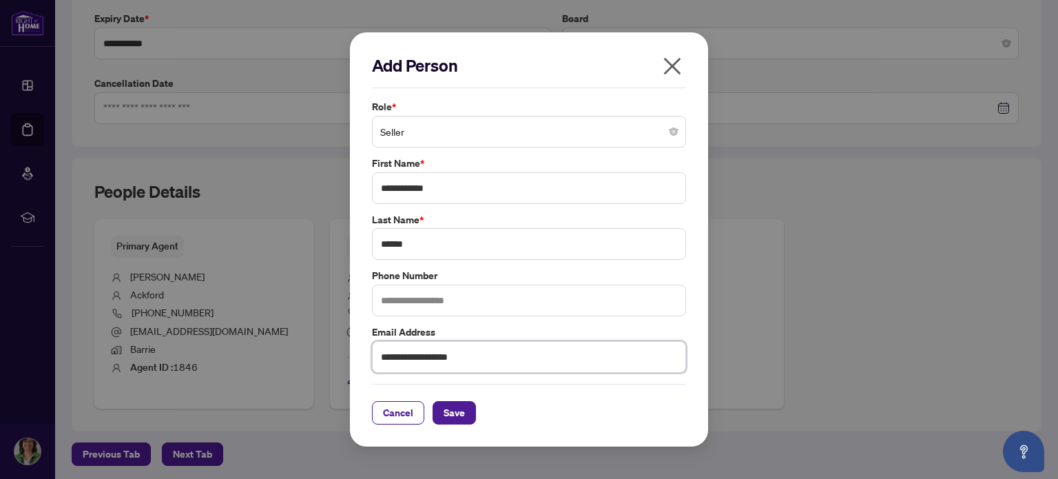
type input "**********"
click at [490, 296] on input "text" at bounding box center [529, 300] width 314 height 32
type input "**********"
click at [451, 408] on span "Save" at bounding box center [454, 413] width 21 height 22
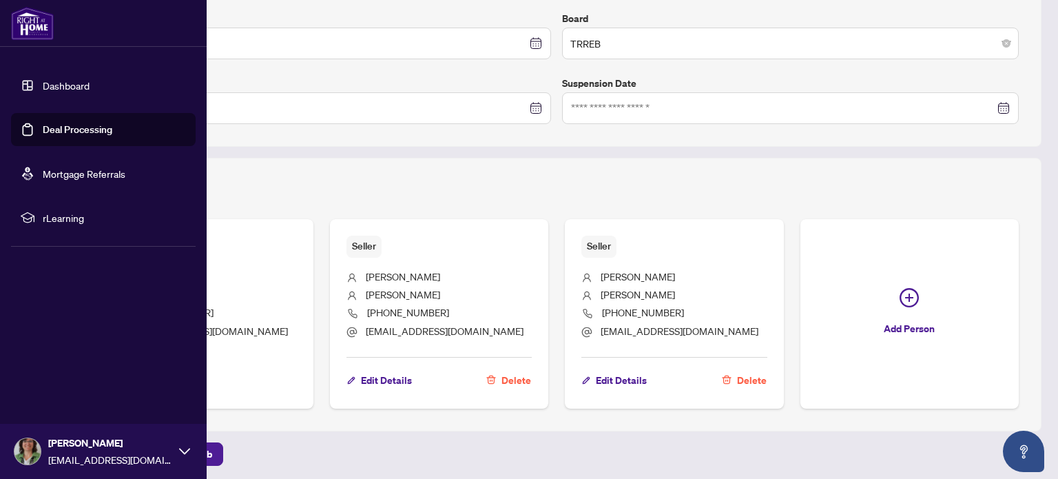
click at [70, 132] on link "Deal Processing" at bounding box center [78, 129] width 70 height 12
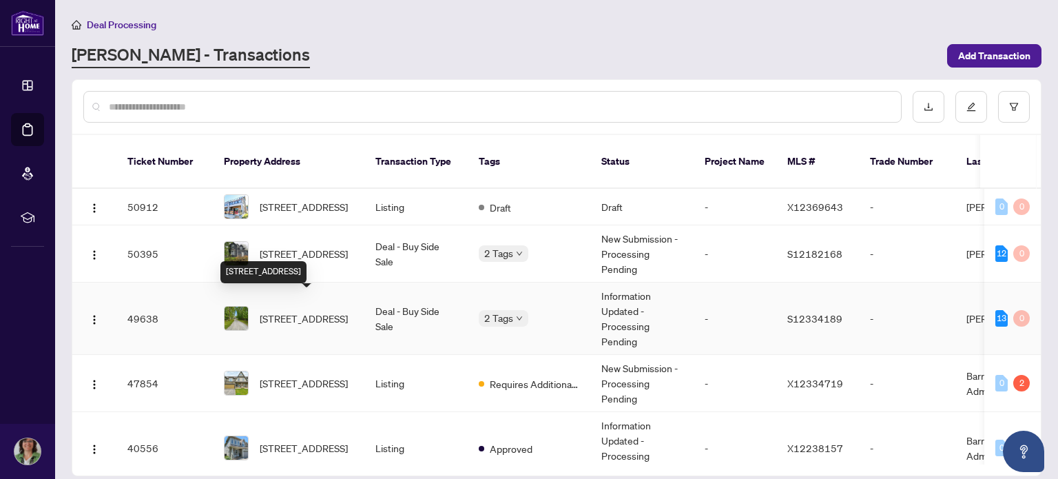
click at [316, 311] on span "[STREET_ADDRESS]" at bounding box center [304, 318] width 88 height 15
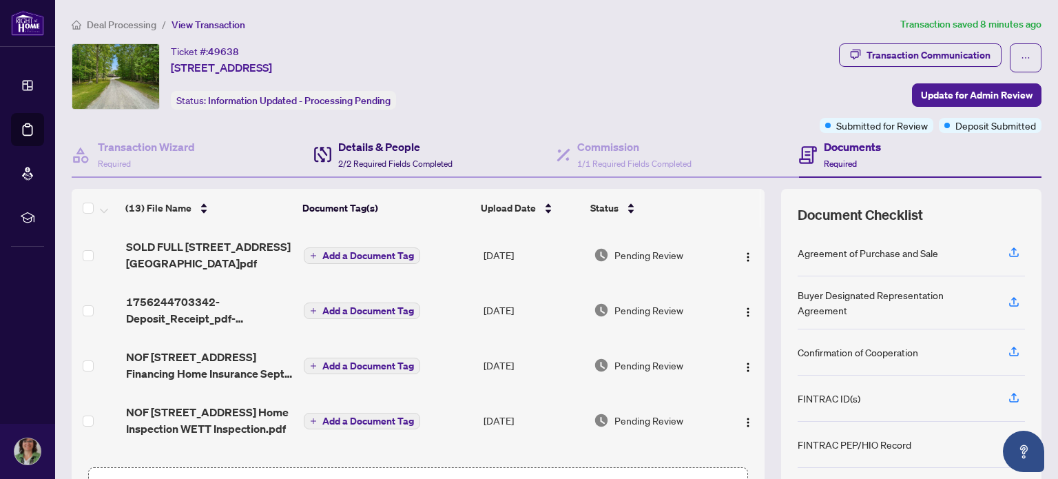
click at [372, 154] on div "Details & People 2/2 Required Fields Completed" at bounding box center [395, 154] width 114 height 32
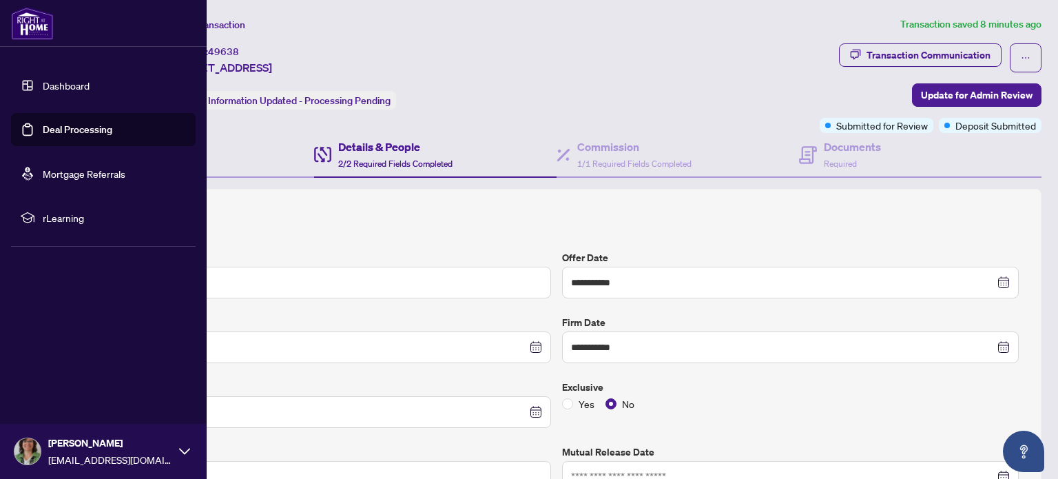
click at [72, 129] on link "Deal Processing" at bounding box center [78, 129] width 70 height 12
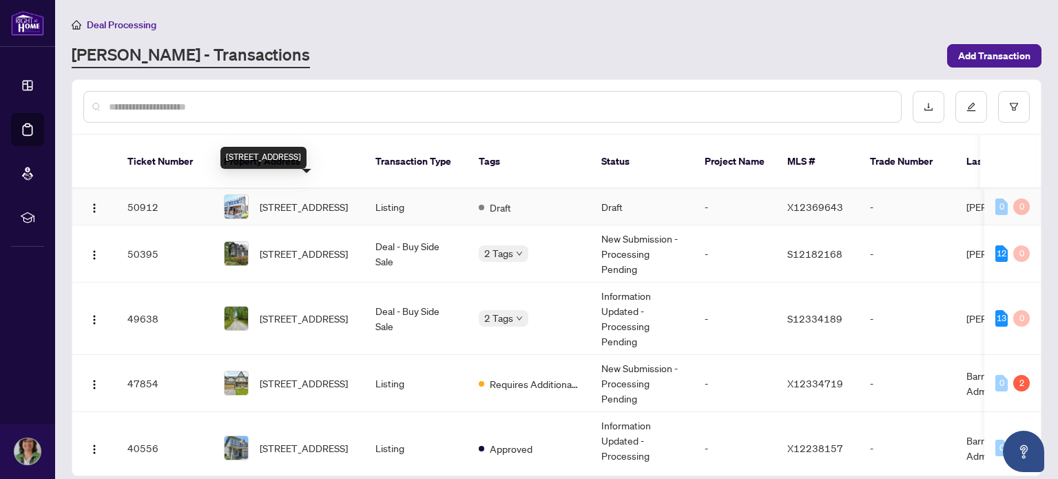
click at [317, 199] on span "[STREET_ADDRESS]" at bounding box center [304, 206] width 88 height 15
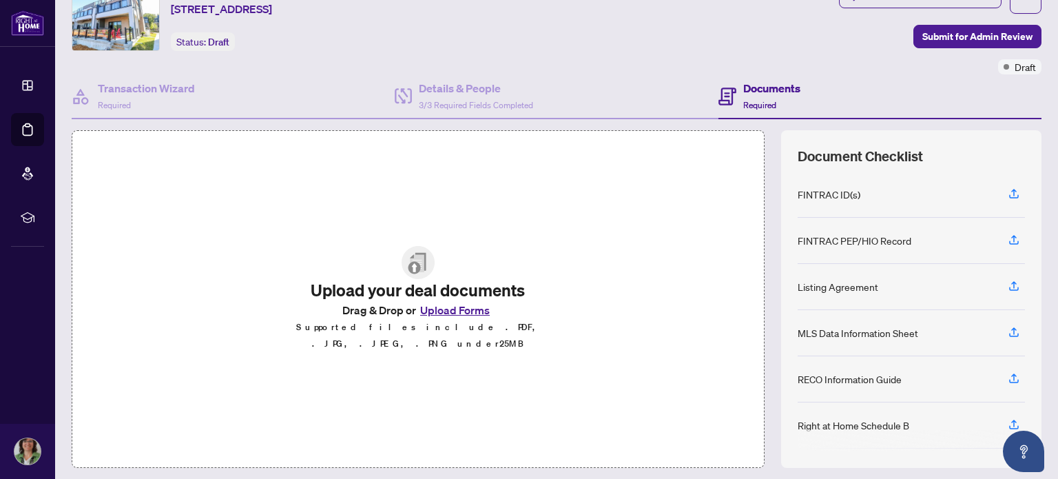
scroll to position [83, 0]
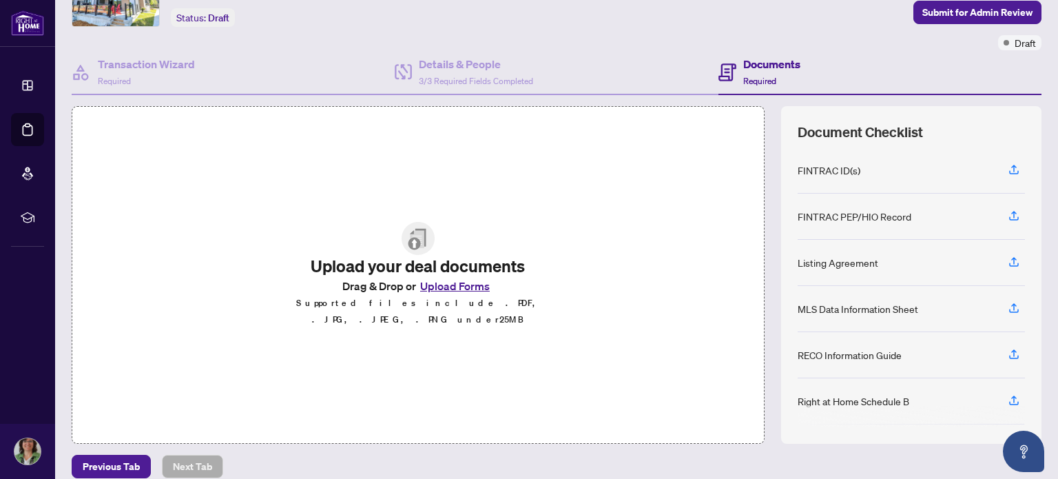
click at [448, 289] on button "Upload Forms" at bounding box center [455, 286] width 78 height 18
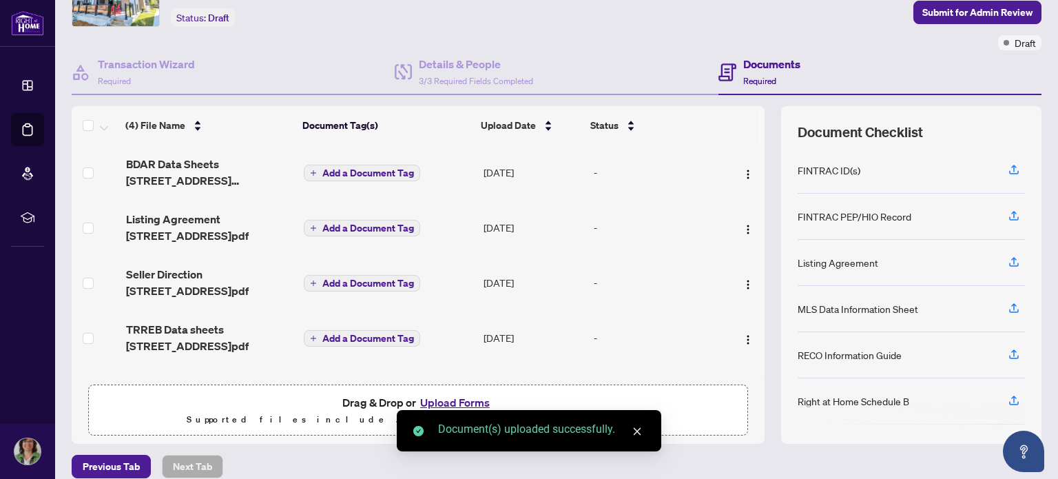
click at [461, 393] on button "Upload Forms" at bounding box center [455, 402] width 78 height 18
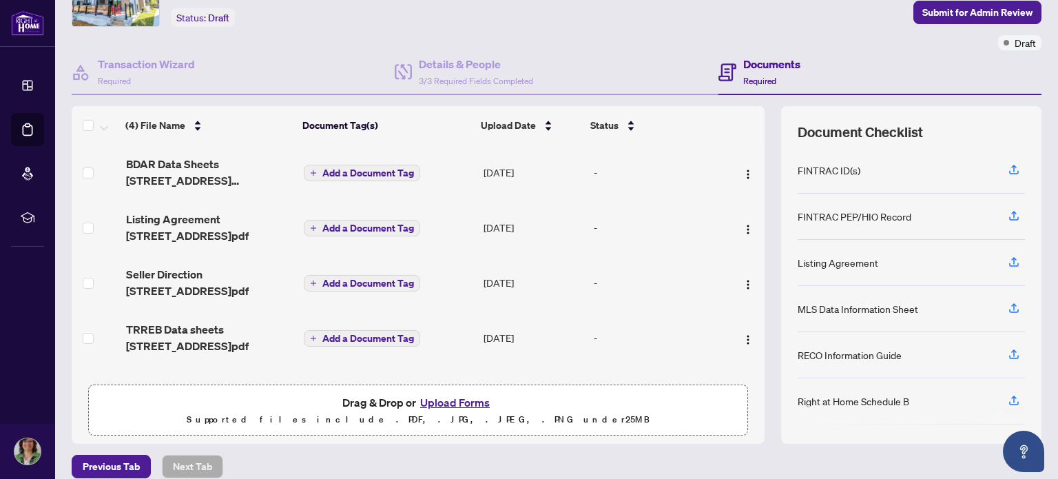
click at [459, 396] on button "Upload Forms" at bounding box center [455, 402] width 78 height 18
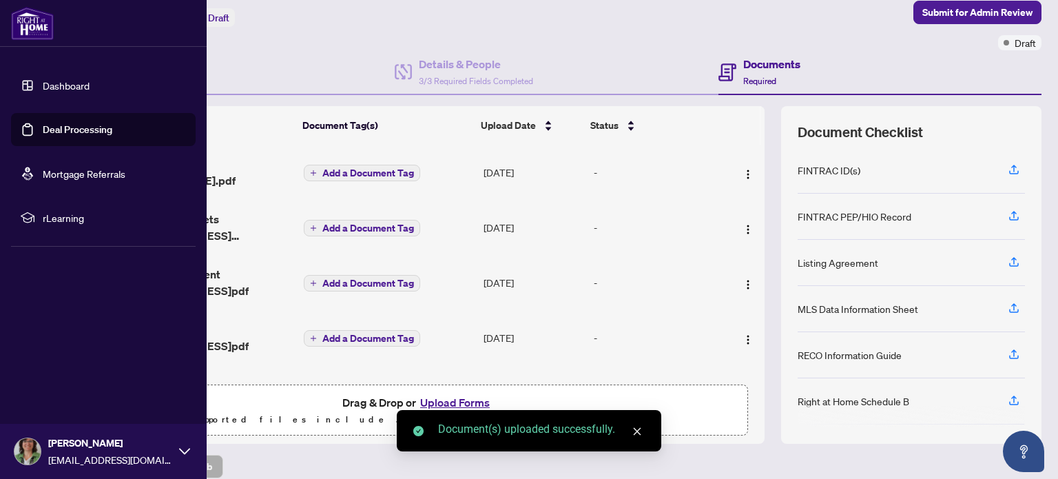
click at [65, 127] on link "Deal Processing" at bounding box center [78, 129] width 70 height 12
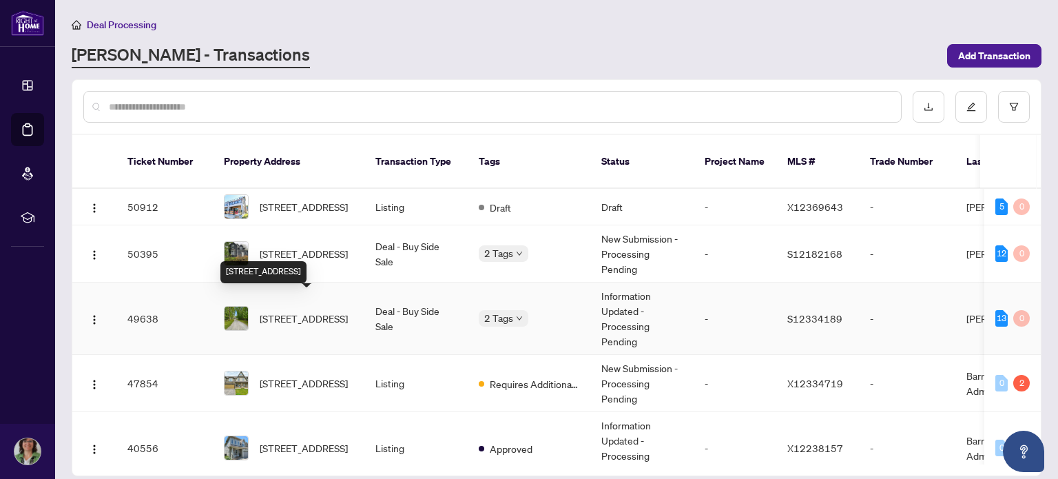
click at [303, 311] on span "[STREET_ADDRESS]" at bounding box center [304, 318] width 88 height 15
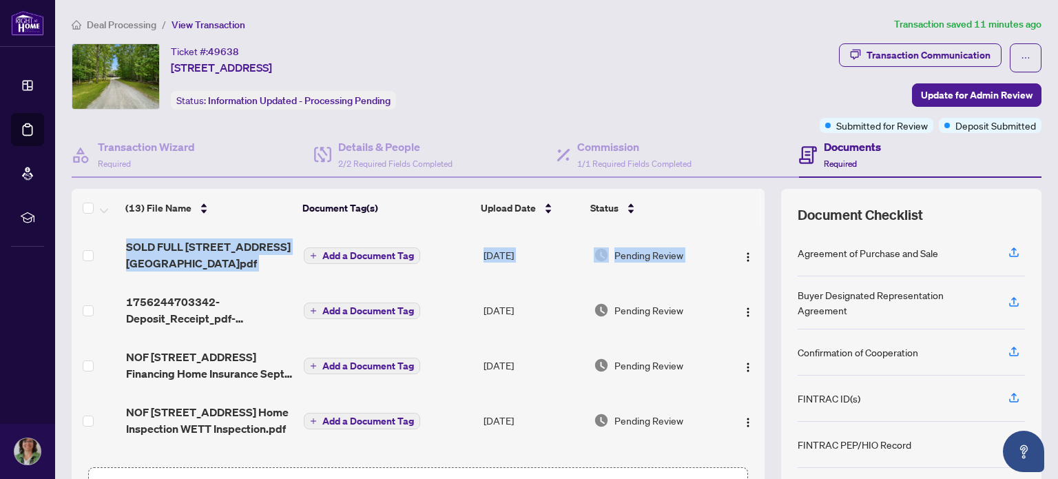
drag, startPoint x: 749, startPoint y: 253, endPoint x: 759, endPoint y: 240, distance: 16.3
click at [759, 240] on div "(13) File Name Document Tag(s) Upload Date Status SOLD FULL [STREET_ADDRESS][GE…" at bounding box center [557, 358] width 970 height 338
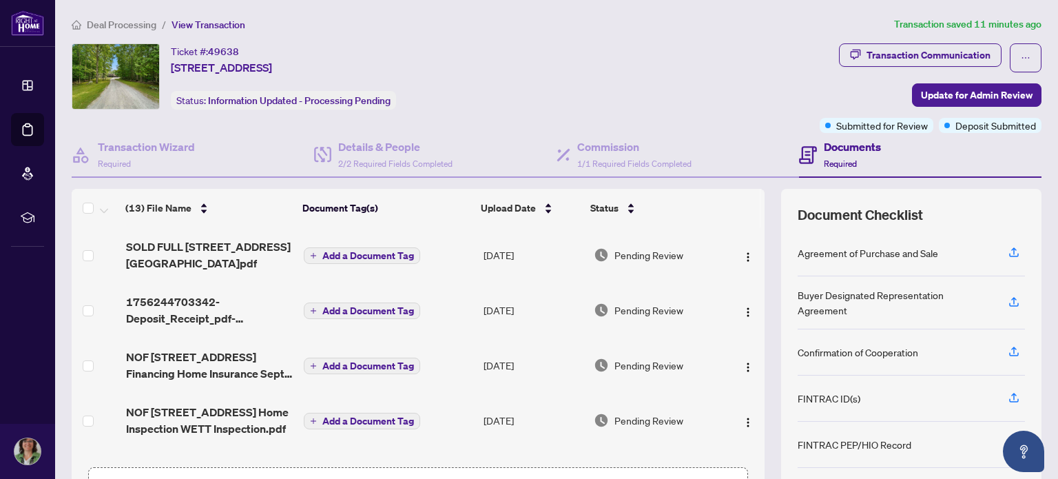
click at [736, 128] on div "Ticket #: 49638 [STREET_ADDRESS] Status: Information Updated - Processing Pendi…" at bounding box center [443, 88] width 748 height 90
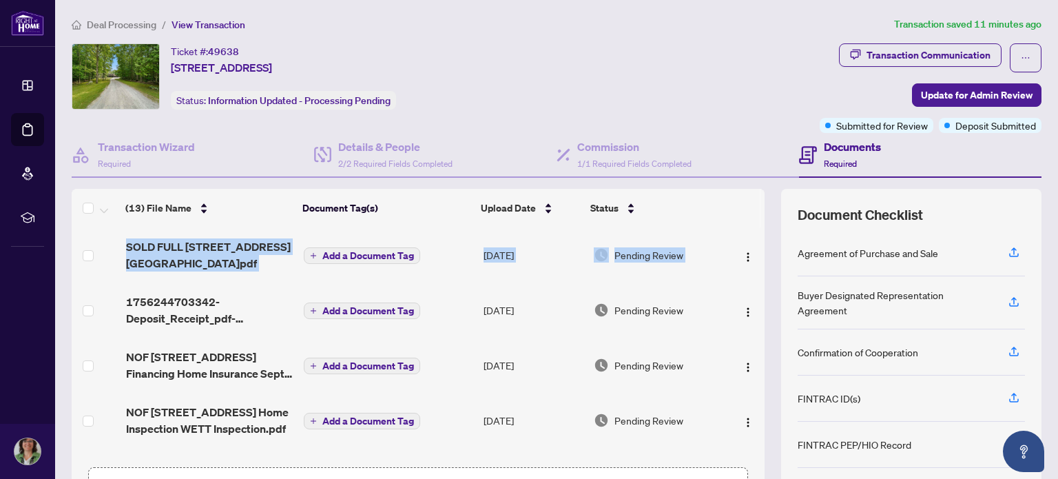
drag, startPoint x: 749, startPoint y: 259, endPoint x: 750, endPoint y: 288, distance: 29.0
click at [750, 288] on div "SOLD FULL [STREET_ADDRESS][GEOGRAPHIC_DATA]pdf Add a Document Tag [DATE] Pendin…" at bounding box center [418, 343] width 693 height 233
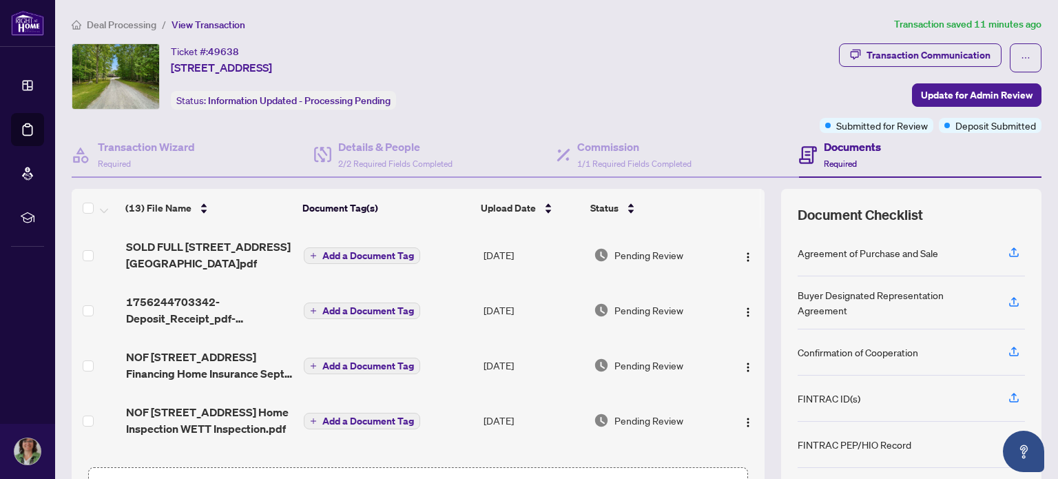
click at [730, 206] on th at bounding box center [741, 208] width 39 height 39
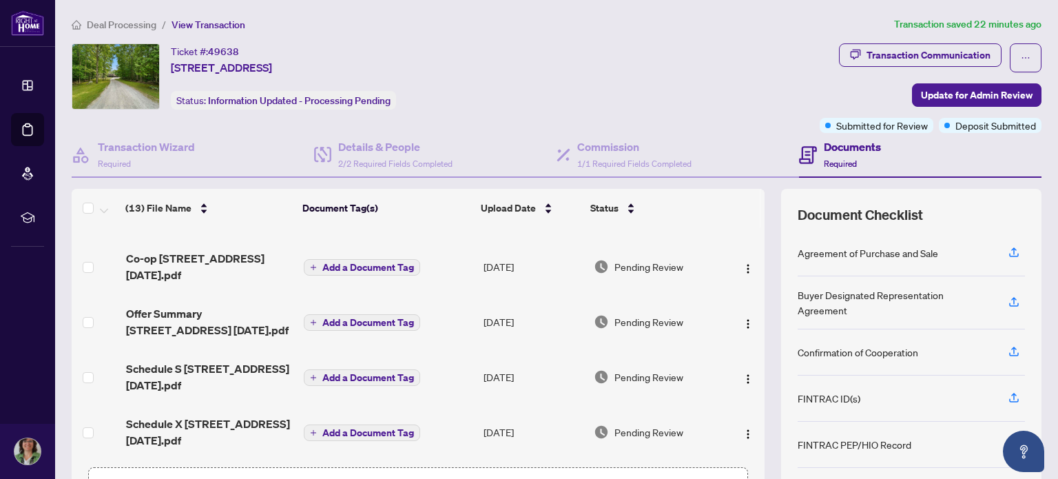
scroll to position [96, 0]
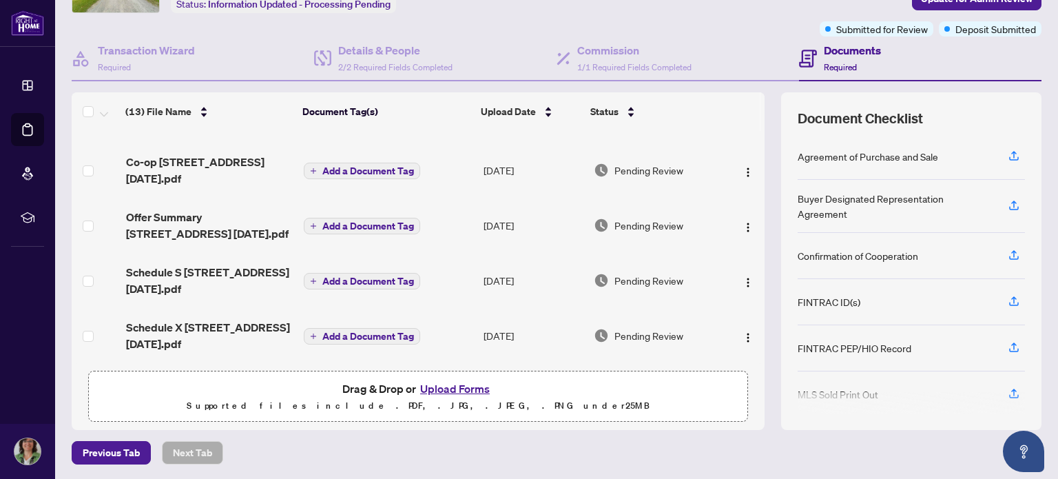
click at [460, 384] on button "Upload Forms" at bounding box center [455, 389] width 78 height 18
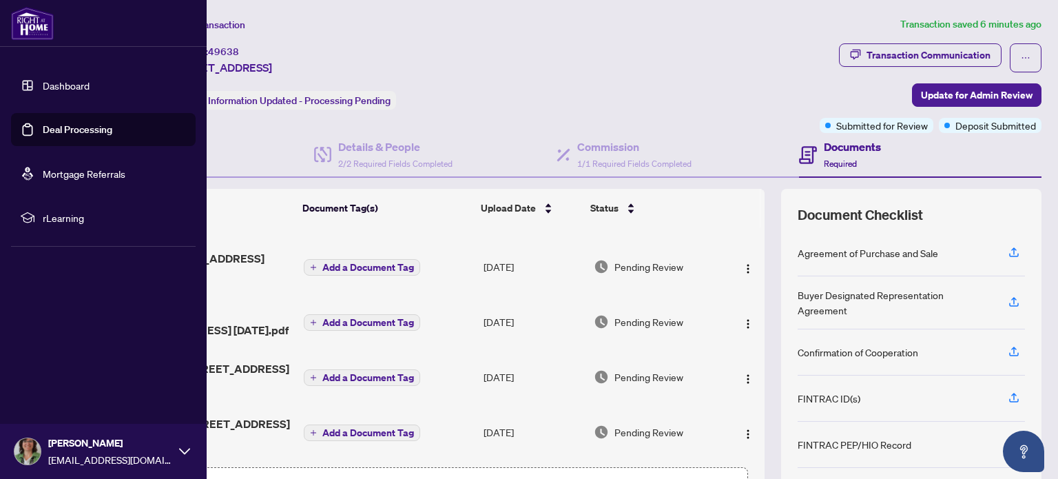
click at [75, 123] on link "Deal Processing" at bounding box center [78, 129] width 70 height 12
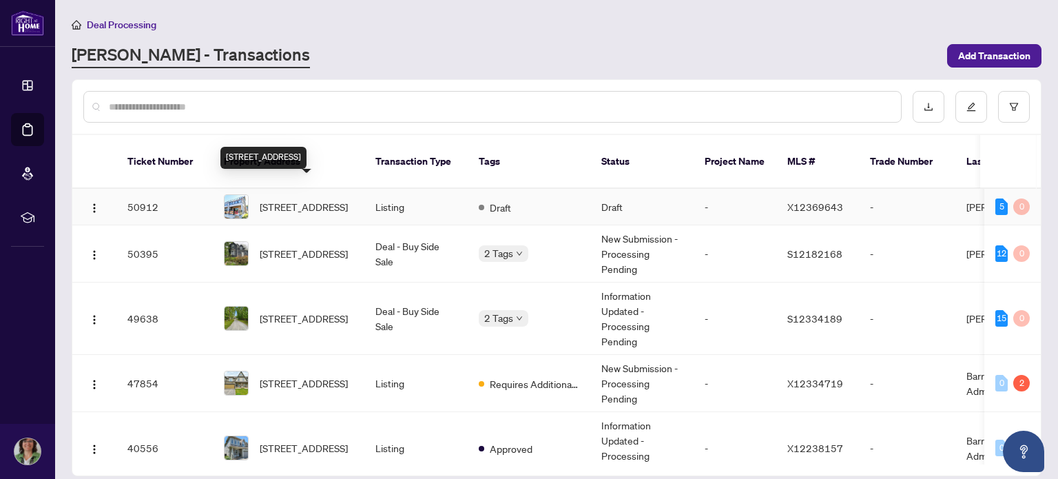
click at [303, 199] on span "[STREET_ADDRESS]" at bounding box center [304, 206] width 88 height 15
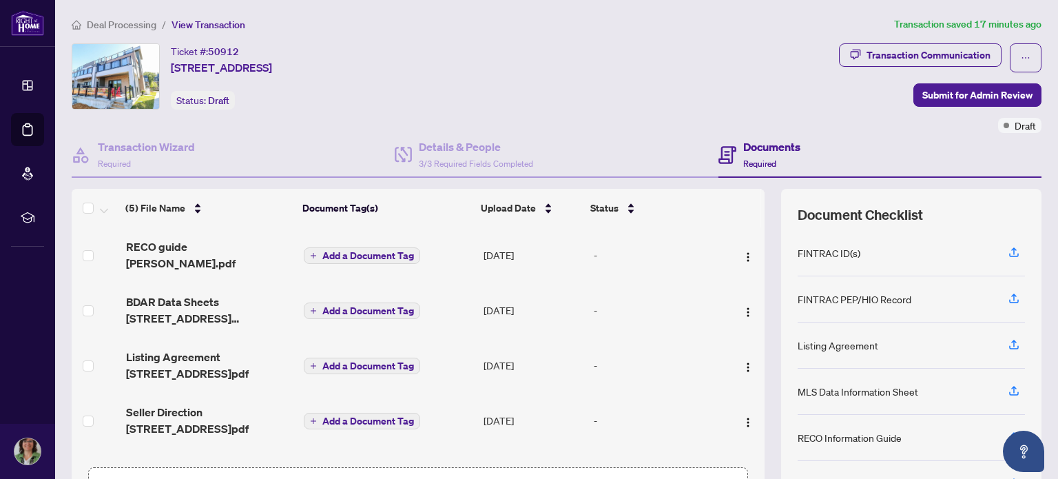
scroll to position [96, 0]
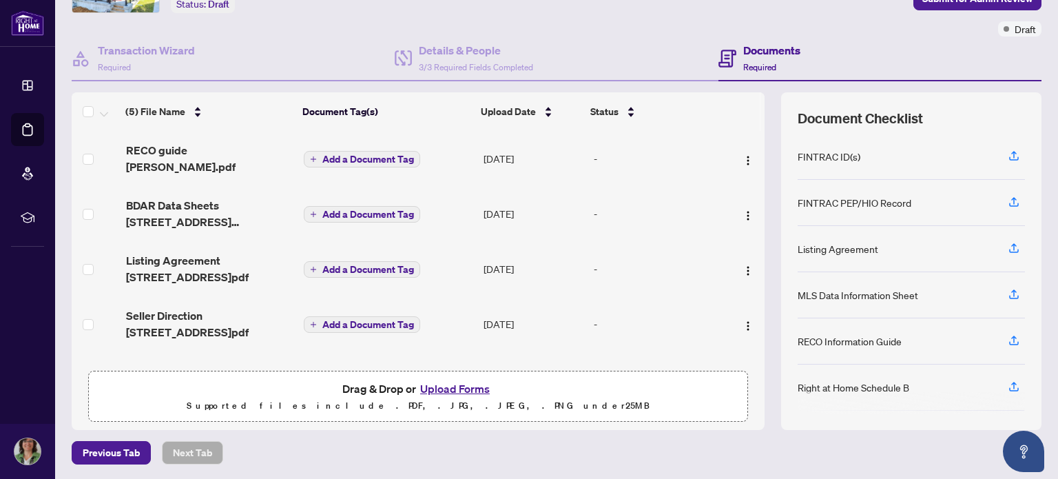
click at [457, 385] on button "Upload Forms" at bounding box center [455, 389] width 78 height 18
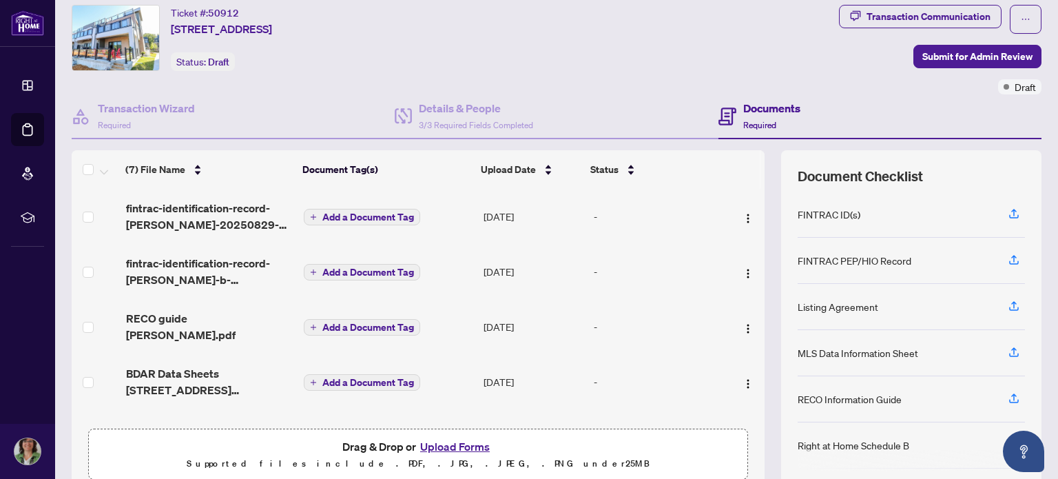
scroll to position [0, 0]
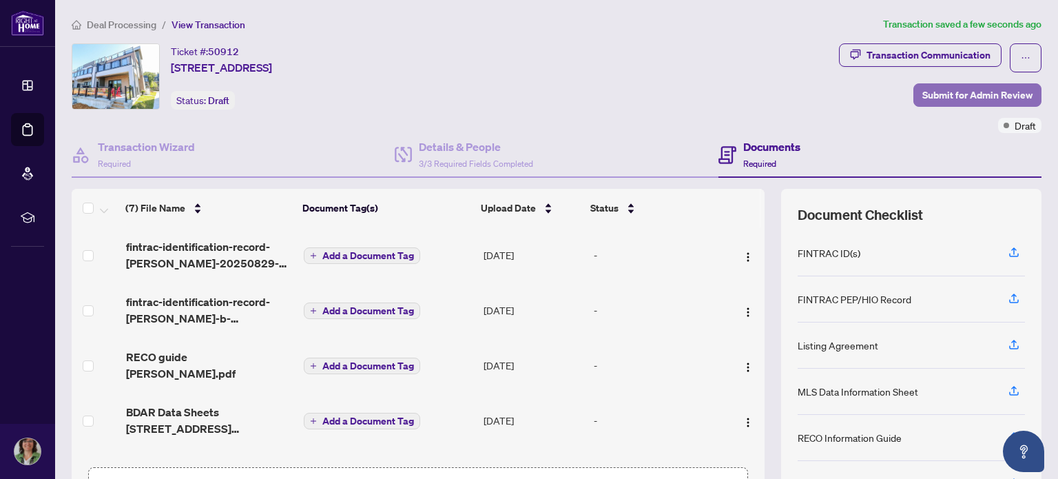
click at [965, 88] on span "Submit for Admin Review" at bounding box center [977, 95] width 110 height 22
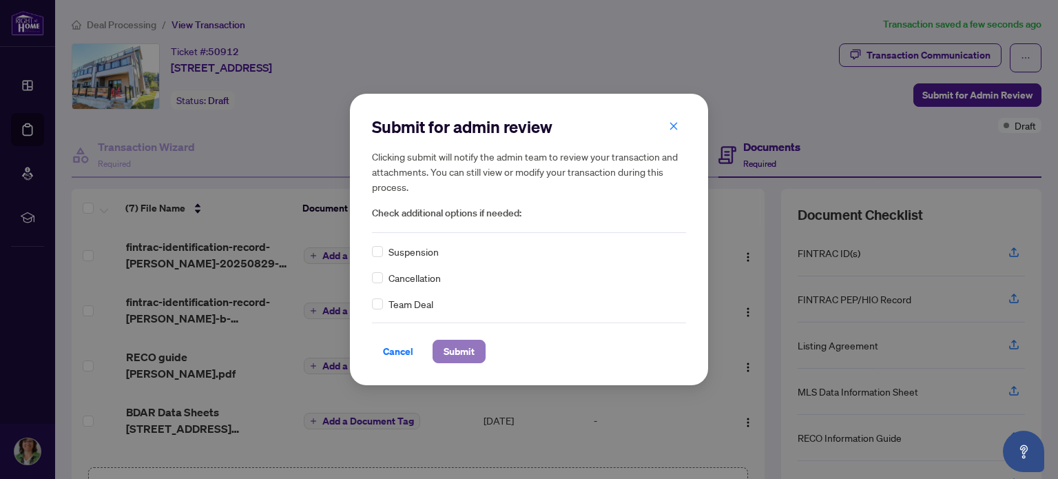
click at [470, 349] on span "Submit" at bounding box center [459, 351] width 31 height 22
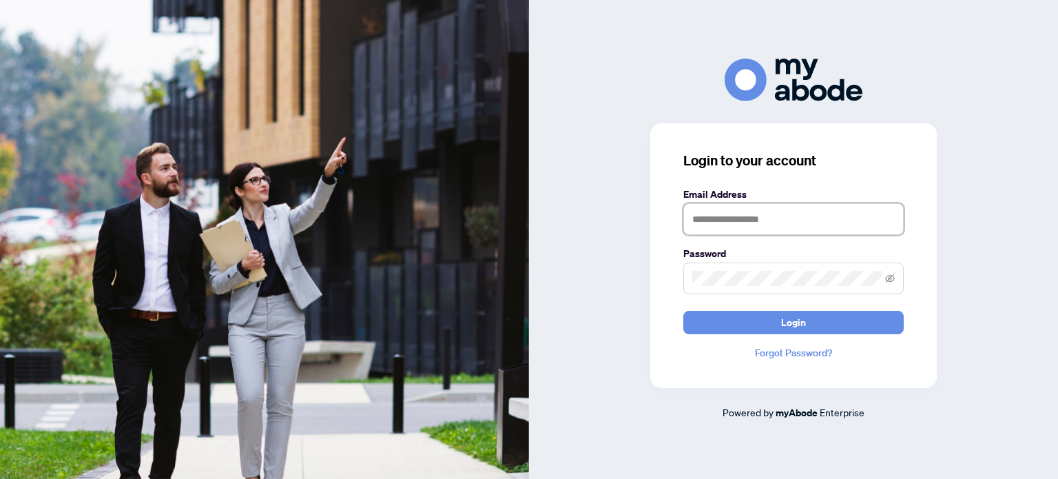
click at [723, 218] on input "text" at bounding box center [793, 219] width 220 height 32
type input "**********"
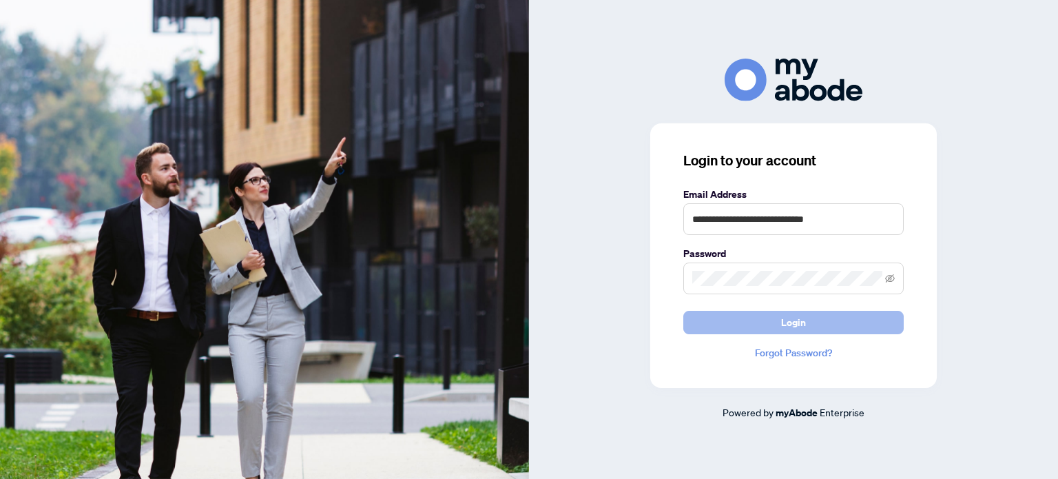
click at [763, 318] on button "Login" at bounding box center [793, 322] width 220 height 23
click at [740, 325] on button "Login" at bounding box center [793, 322] width 220 height 23
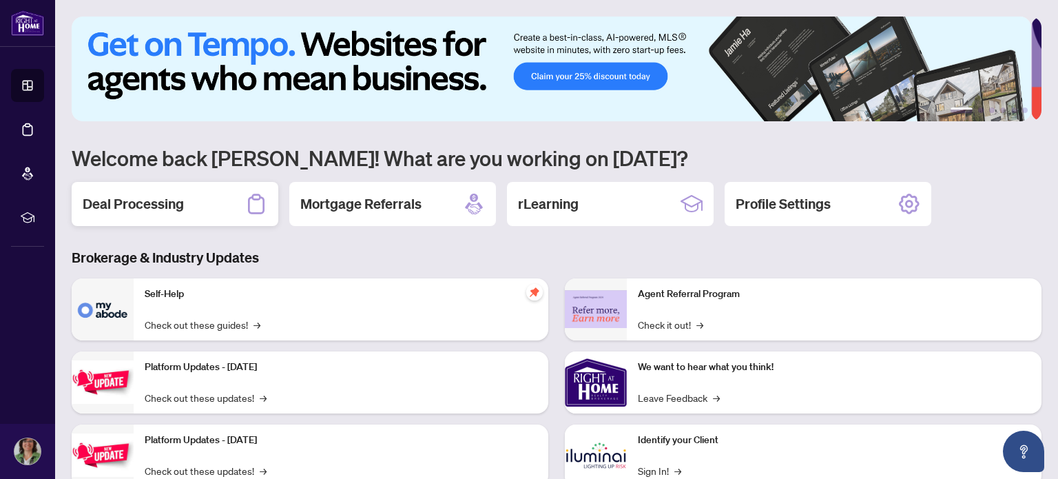
click at [143, 195] on h2 "Deal Processing" at bounding box center [133, 203] width 101 height 19
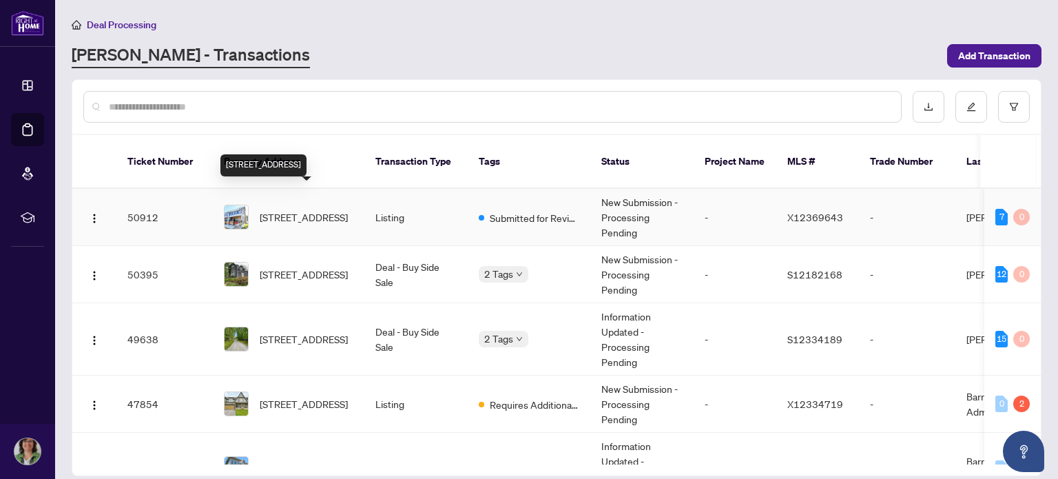
click at [284, 209] on span "[STREET_ADDRESS]" at bounding box center [304, 216] width 88 height 15
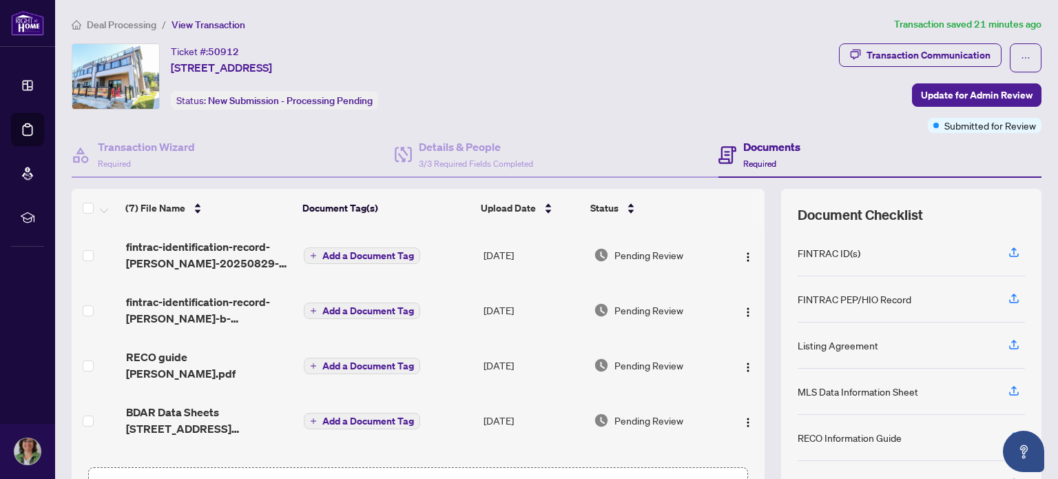
scroll to position [96, 0]
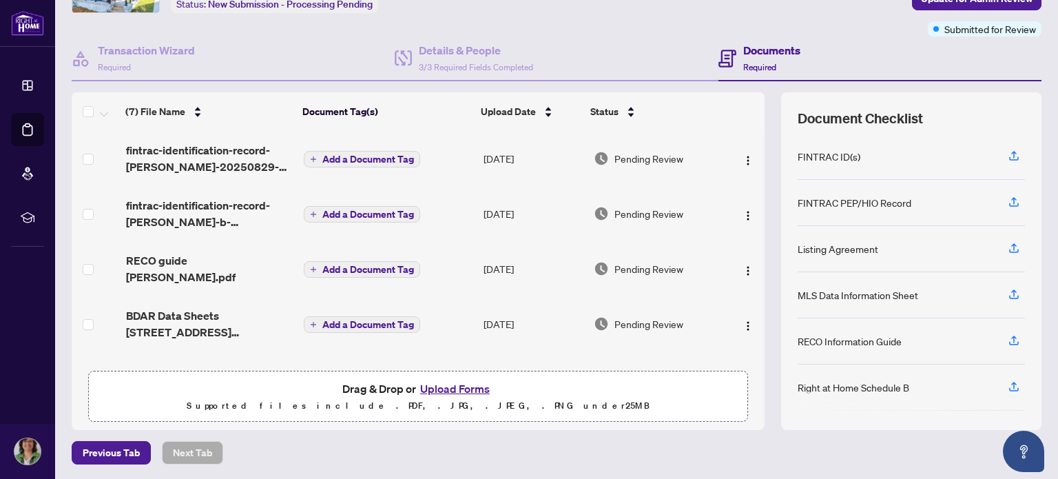
click at [466, 388] on button "Upload Forms" at bounding box center [455, 389] width 78 height 18
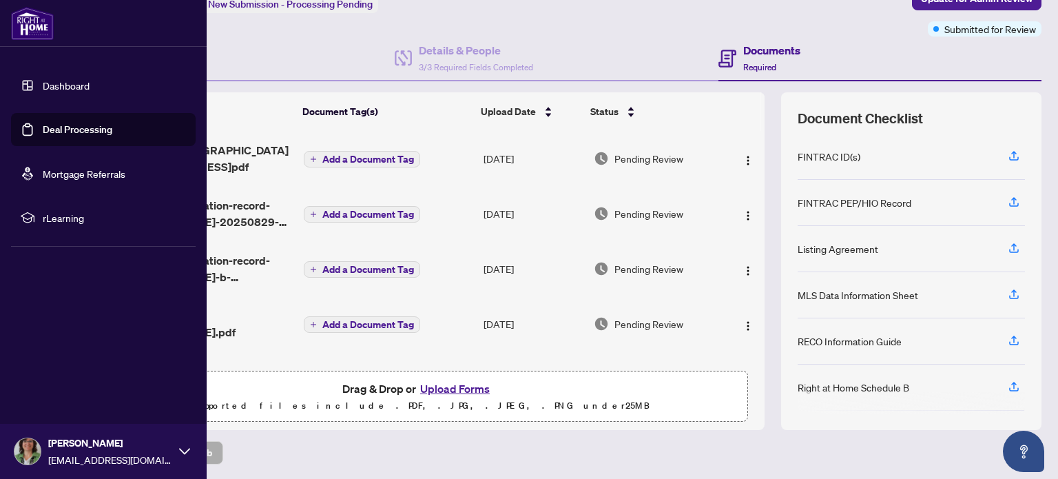
click at [69, 127] on link "Deal Processing" at bounding box center [78, 129] width 70 height 12
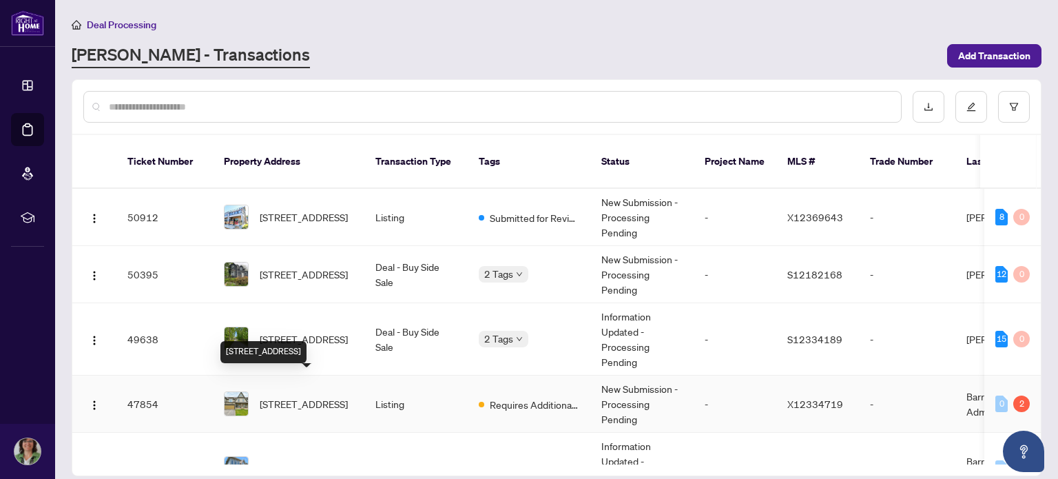
click at [280, 396] on span "[STREET_ADDRESS]" at bounding box center [304, 403] width 88 height 15
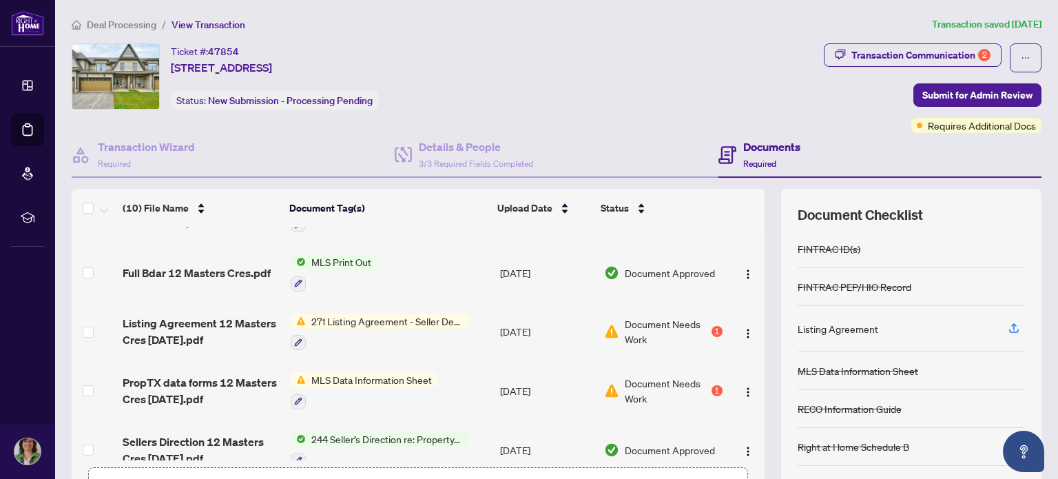
scroll to position [229, 0]
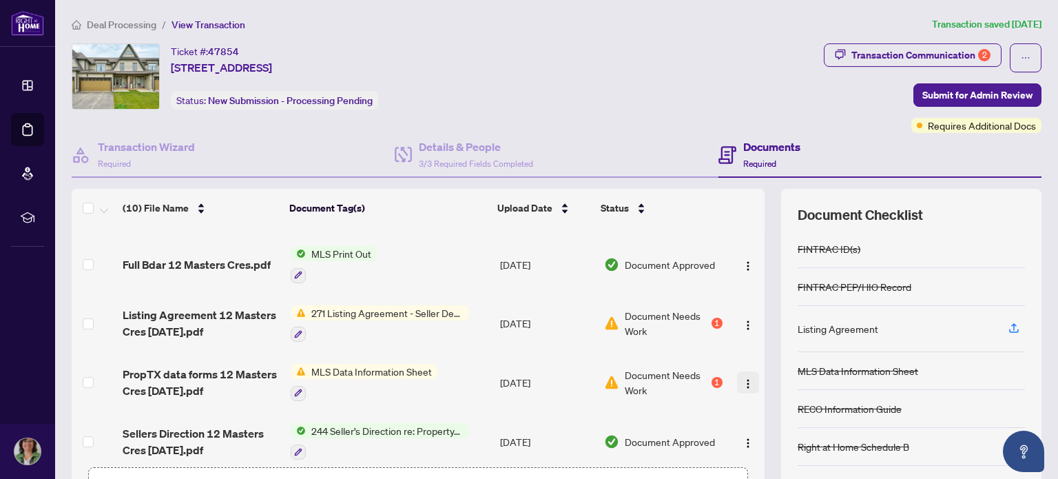
click at [743, 378] on img "button" at bounding box center [748, 383] width 11 height 11
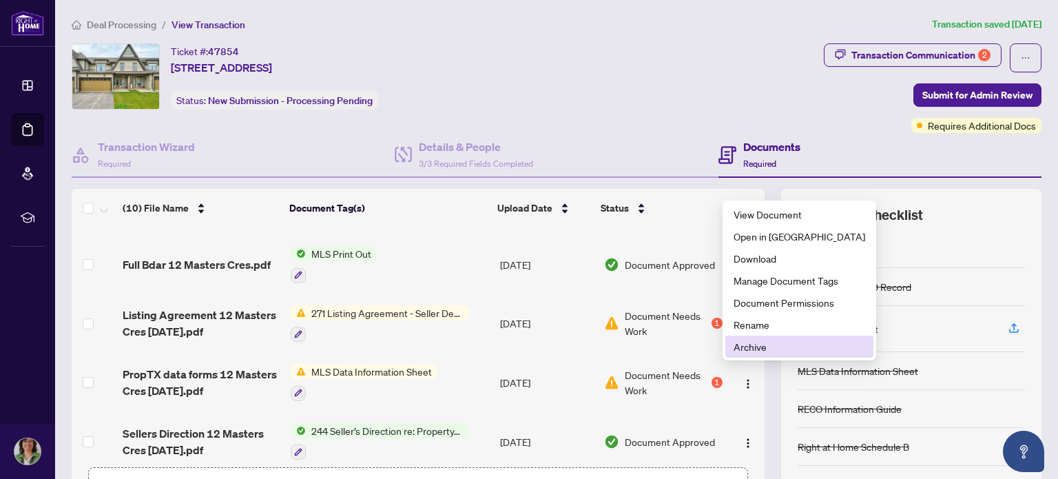
click at [752, 346] on span "Archive" at bounding box center [800, 346] width 132 height 15
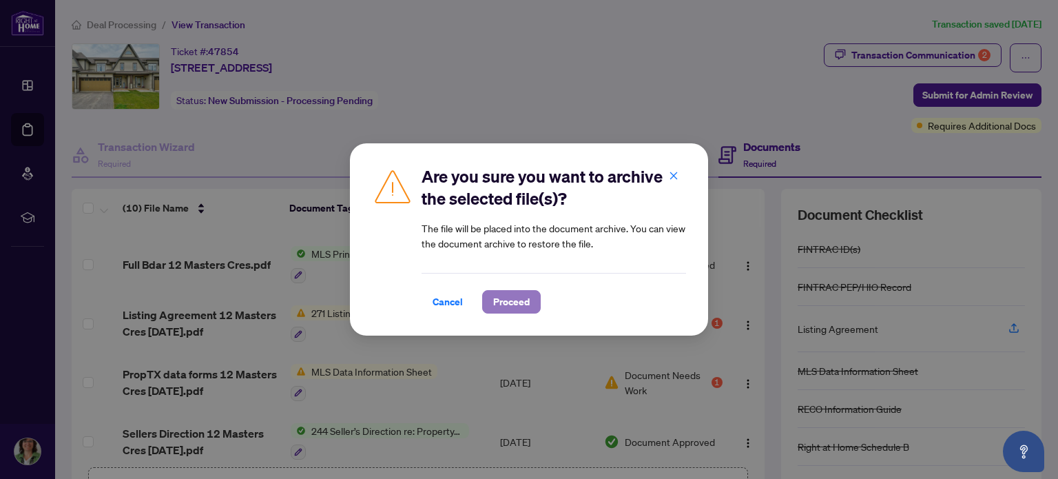
click at [521, 304] on span "Proceed" at bounding box center [511, 302] width 37 height 22
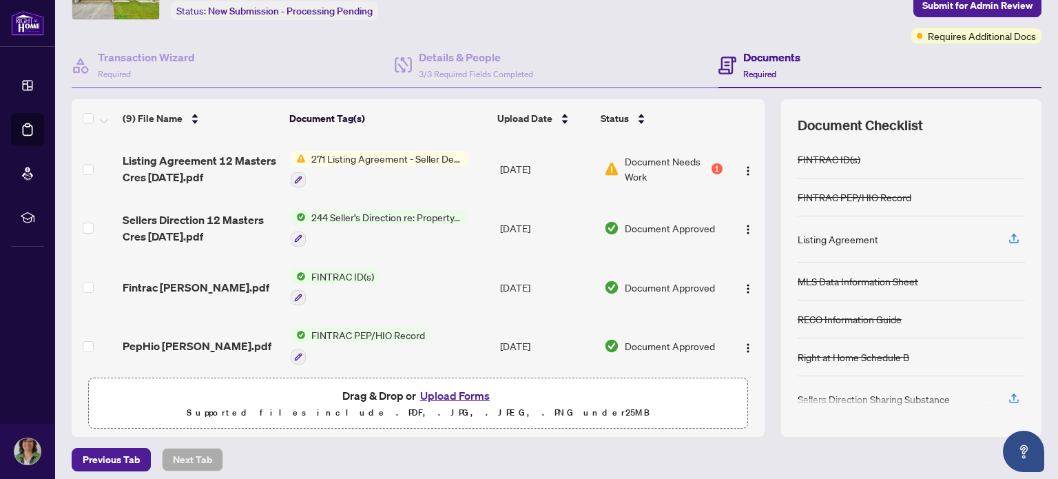
scroll to position [95, 0]
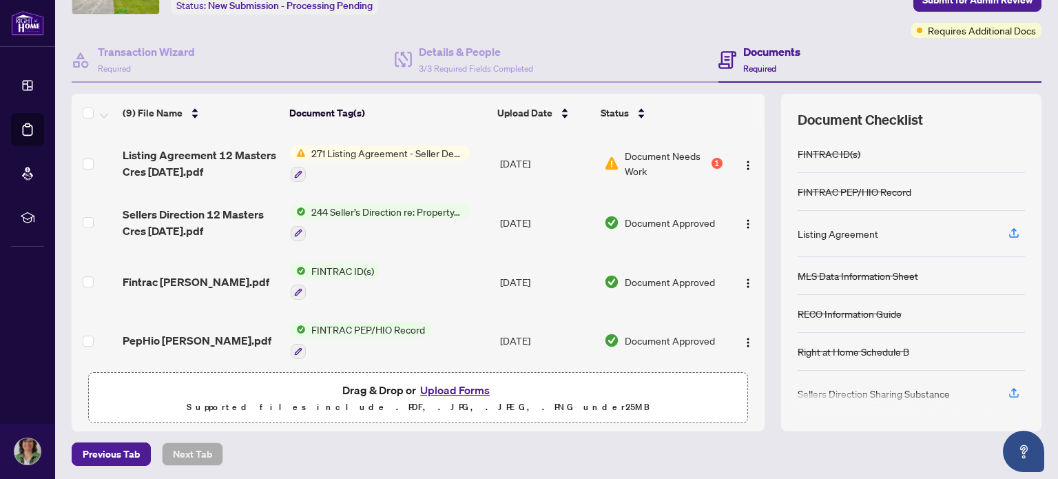
click at [461, 388] on button "Upload Forms" at bounding box center [455, 390] width 78 height 18
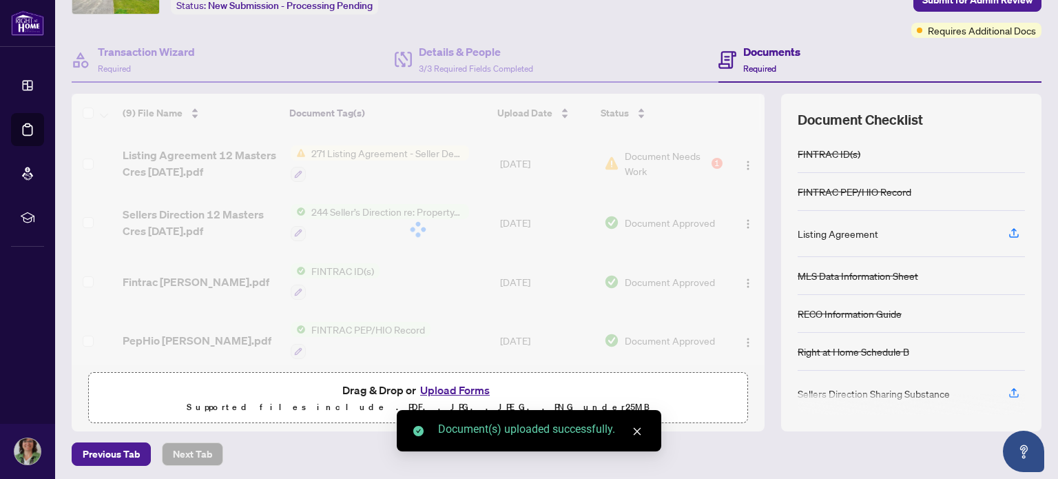
click at [334, 147] on div at bounding box center [418, 229] width 693 height 271
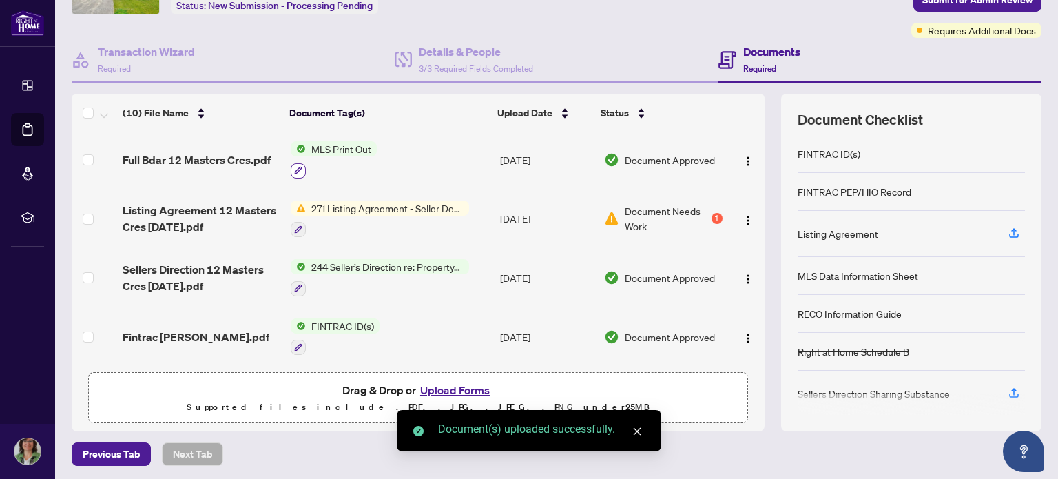
click at [297, 166] on icon "button" at bounding box center [298, 170] width 8 height 8
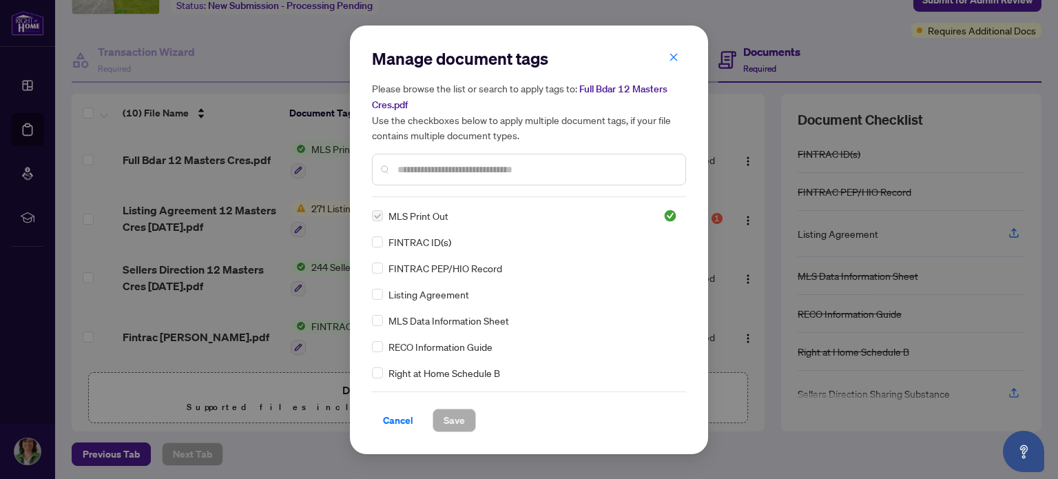
click at [703, 153] on div "Manage document tags Please browse the list or search to apply tags to: Full Bd…" at bounding box center [529, 239] width 358 height 428
click at [718, 190] on div "Manage document tags Please browse the list or search to apply tags to: Full Bd…" at bounding box center [529, 239] width 1058 height 479
click at [399, 420] on span "Cancel" at bounding box center [398, 420] width 30 height 22
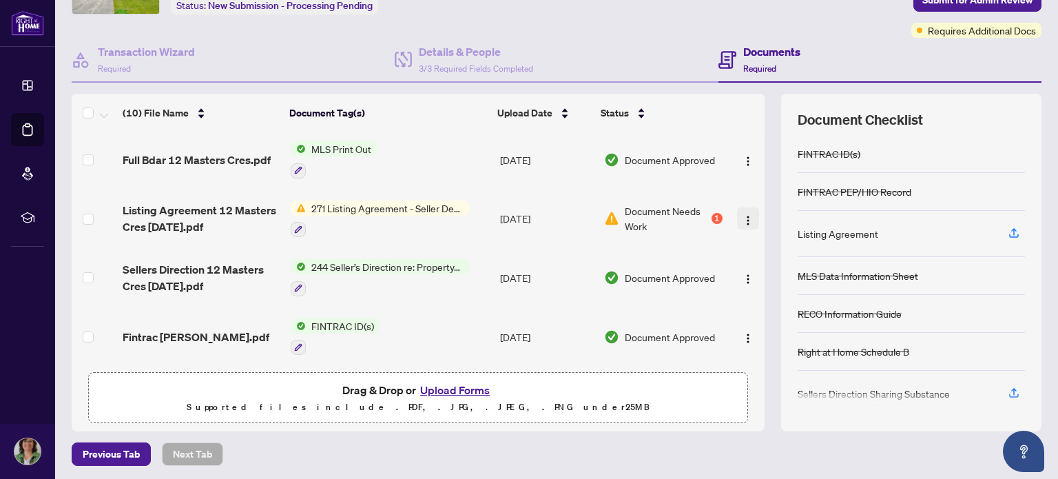
click at [743, 215] on img "button" at bounding box center [748, 220] width 11 height 11
click at [732, 176] on td at bounding box center [746, 159] width 37 height 59
click at [383, 200] on span "271 Listing Agreement - Seller Designated Representation Agreement Authority to…" at bounding box center [387, 207] width 163 height 15
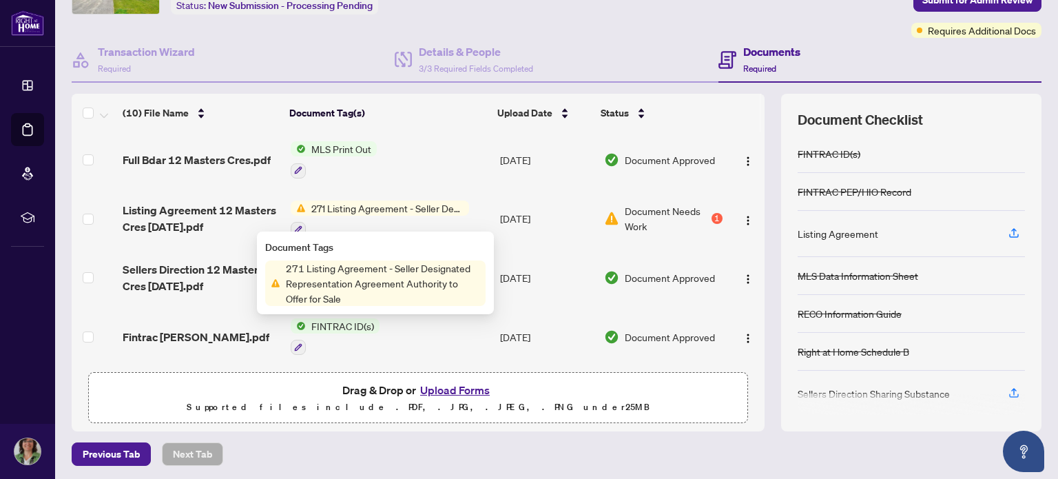
click at [639, 203] on span "Document Needs Work" at bounding box center [667, 218] width 84 height 30
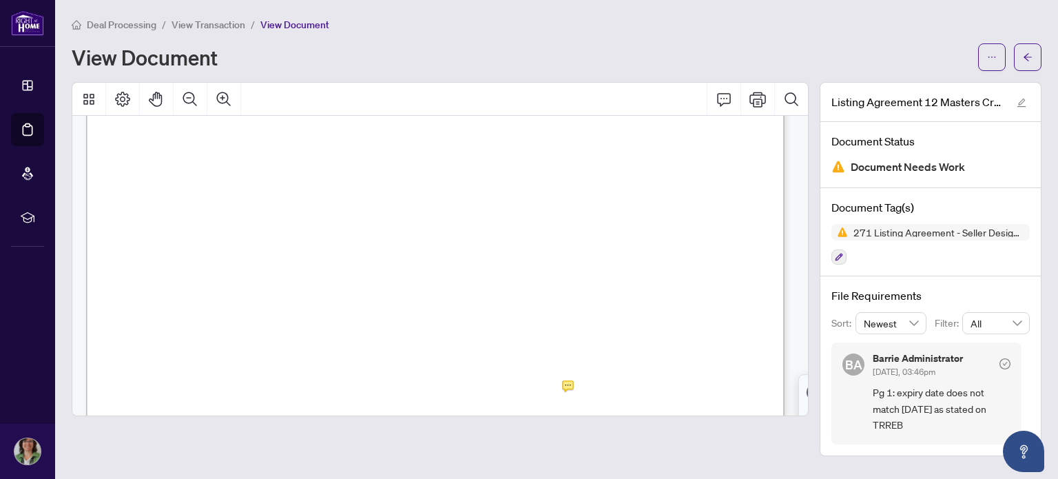
scroll to position [196, 0]
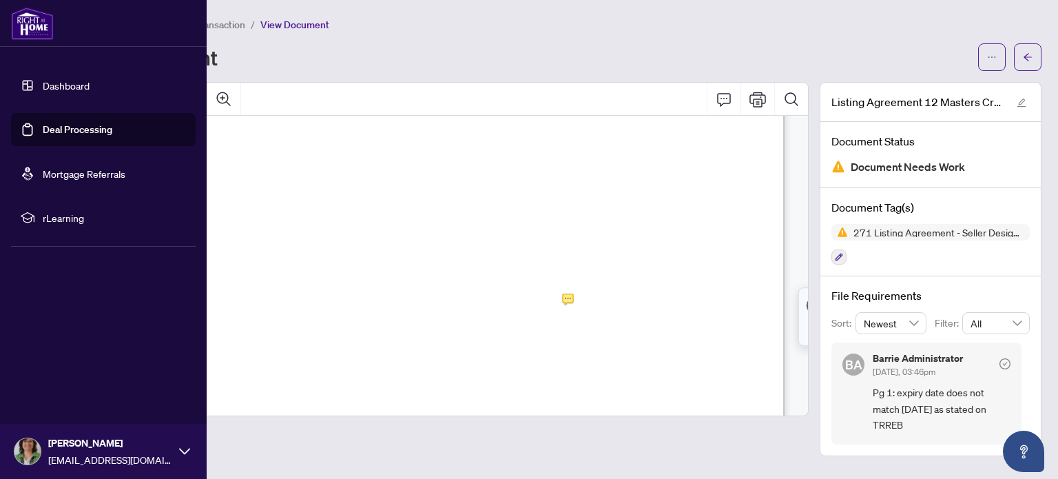
click at [74, 123] on link "Deal Processing" at bounding box center [78, 129] width 70 height 12
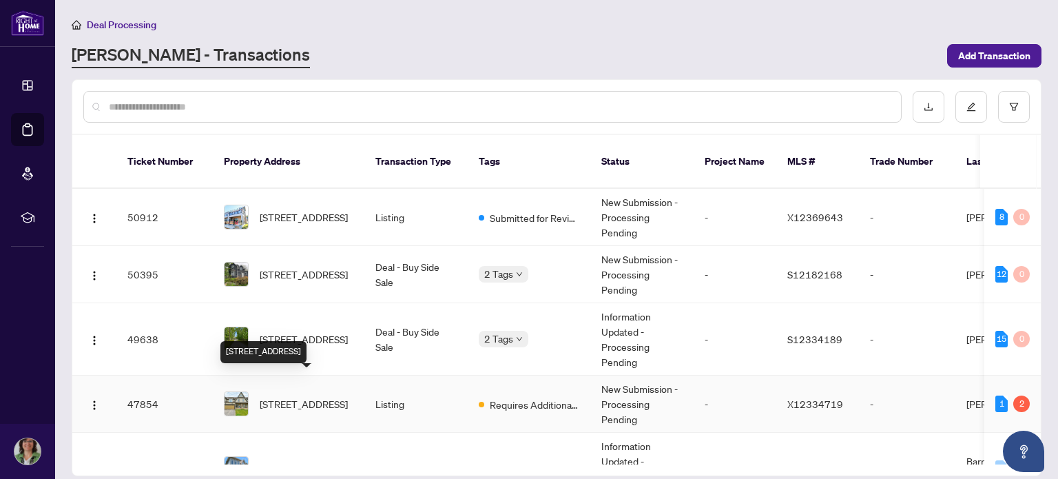
click at [292, 396] on span "[STREET_ADDRESS]" at bounding box center [304, 403] width 88 height 15
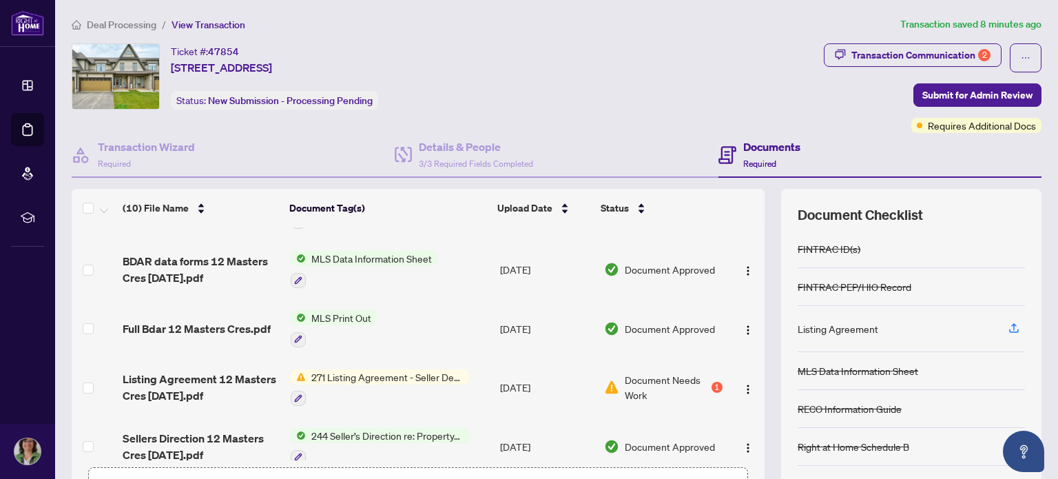
scroll to position [234, 0]
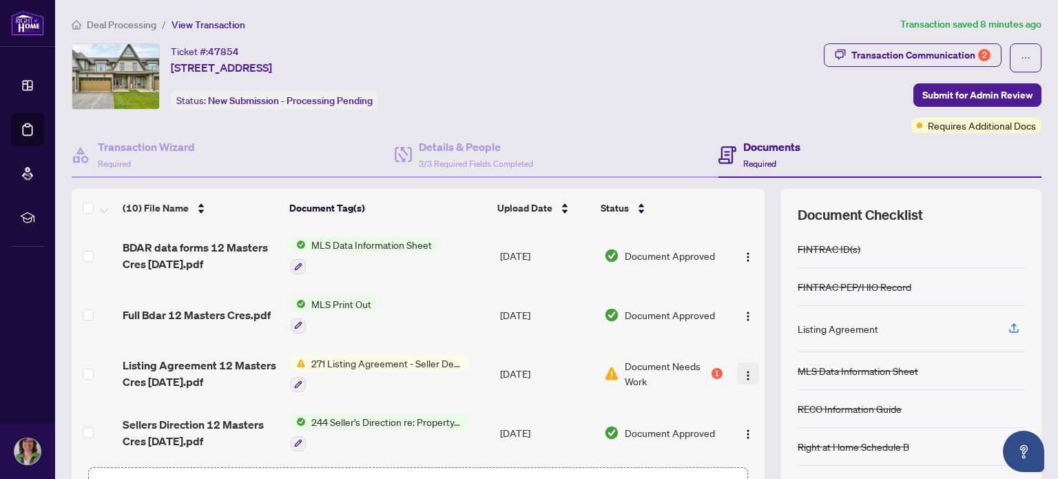
click at [743, 370] on img "button" at bounding box center [748, 375] width 11 height 11
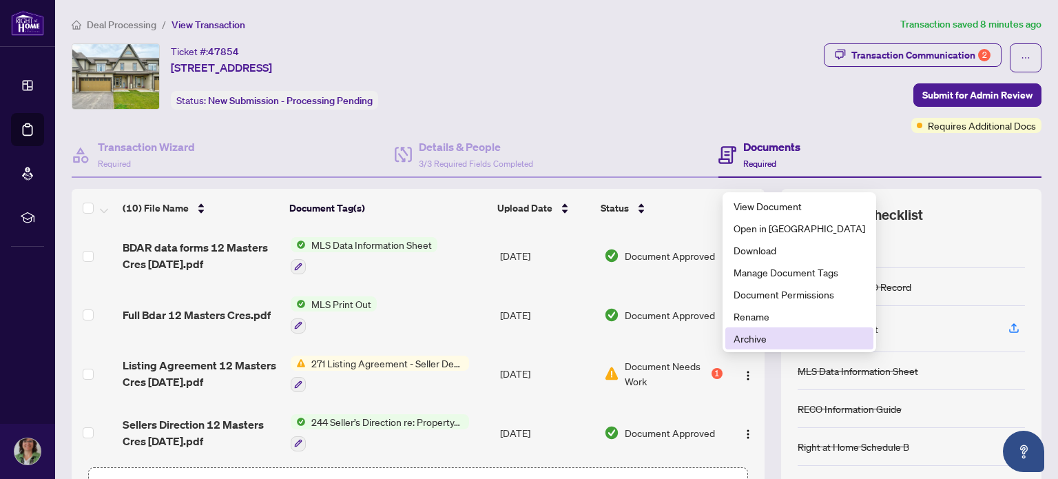
click at [760, 344] on span "Archive" at bounding box center [800, 338] width 132 height 15
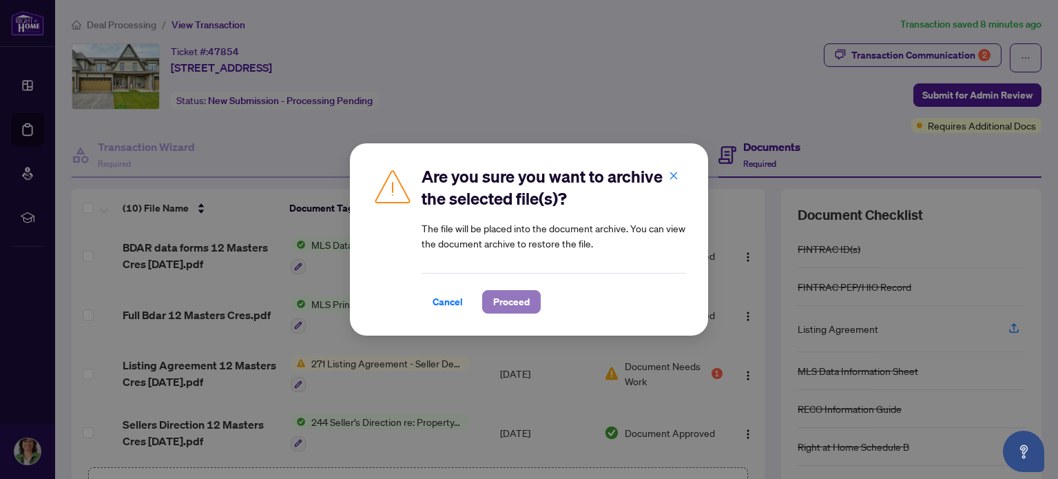
click at [527, 302] on span "Proceed" at bounding box center [511, 302] width 37 height 22
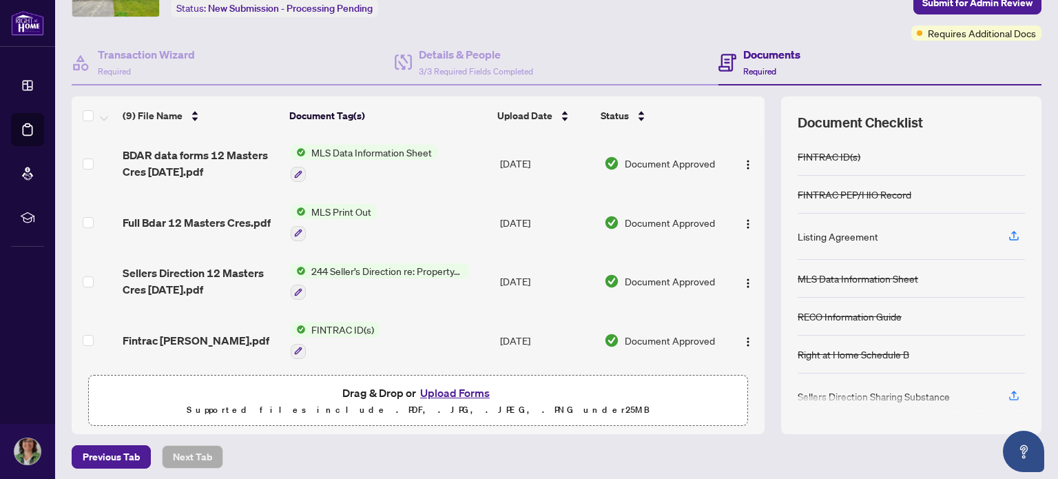
scroll to position [96, 0]
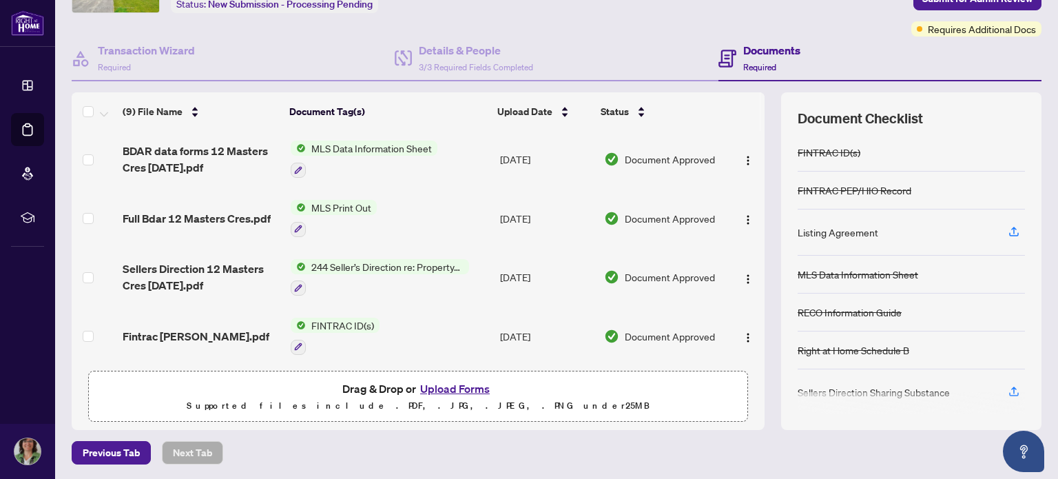
click at [463, 380] on button "Upload Forms" at bounding box center [455, 389] width 78 height 18
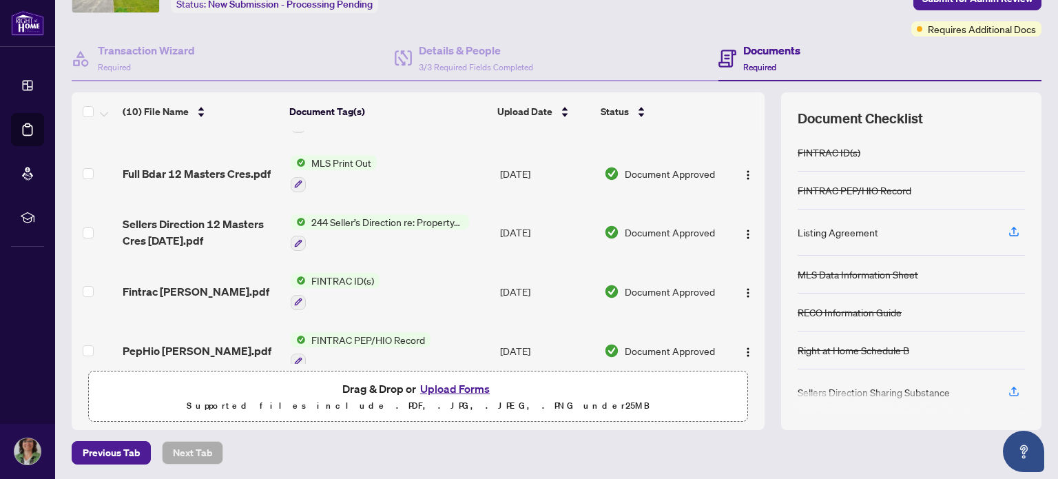
scroll to position [346, 0]
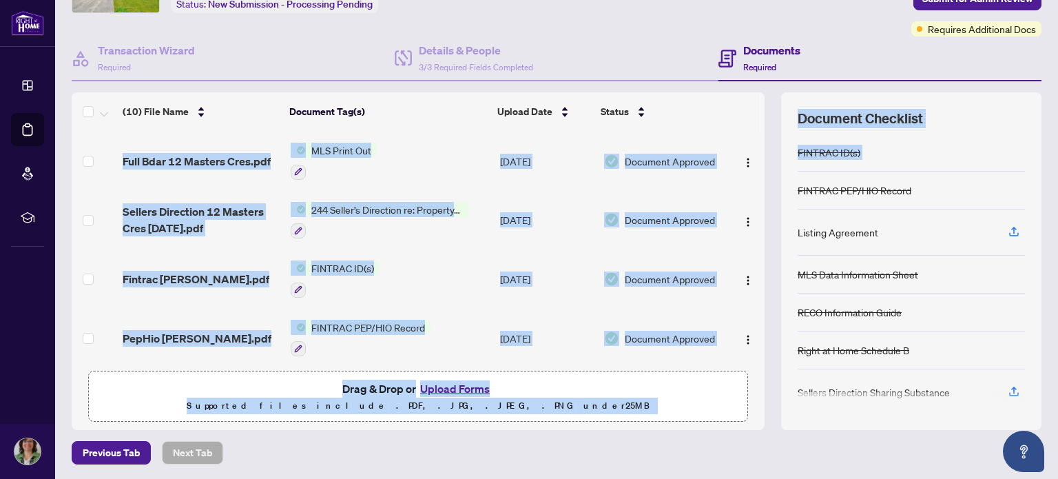
drag, startPoint x: 755, startPoint y: 324, endPoint x: 764, endPoint y: 176, distance: 148.4
click at [764, 176] on div "(10) File Name Document Tag(s) Upload Date Status Listing Agreement 12 Masters …" at bounding box center [557, 261] width 970 height 338
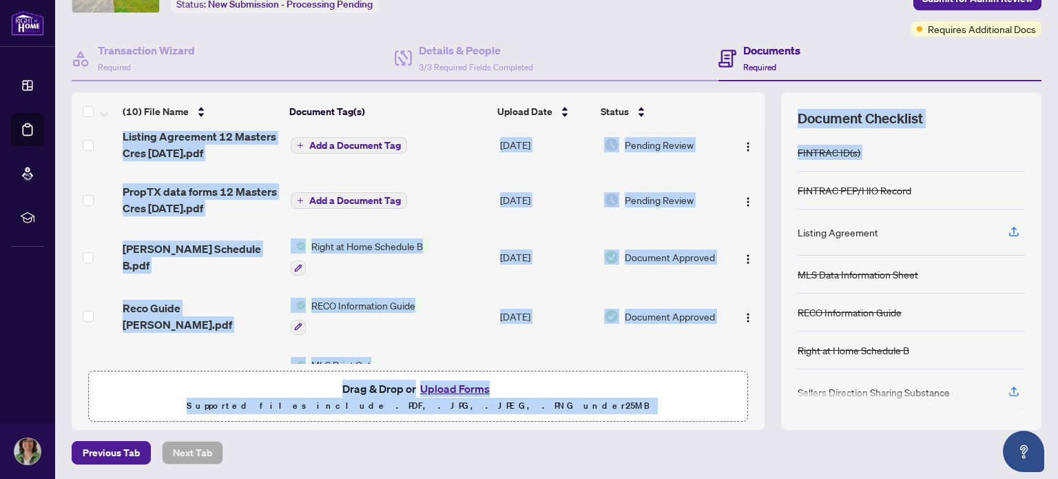
scroll to position [0, 0]
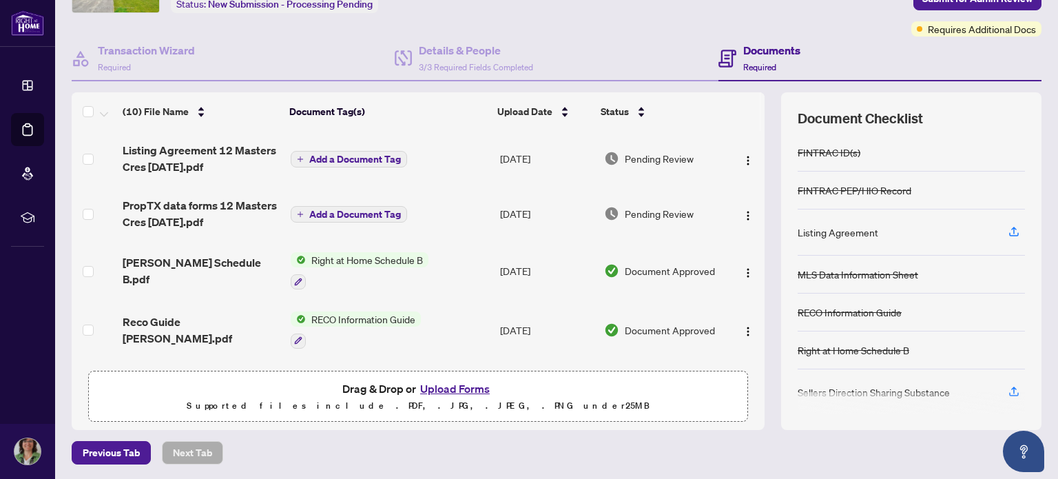
click at [764, 228] on div "(10) File Name Document Tag(s) Upload Date Status Listing Agreement 12 Masters …" at bounding box center [557, 261] width 970 height 338
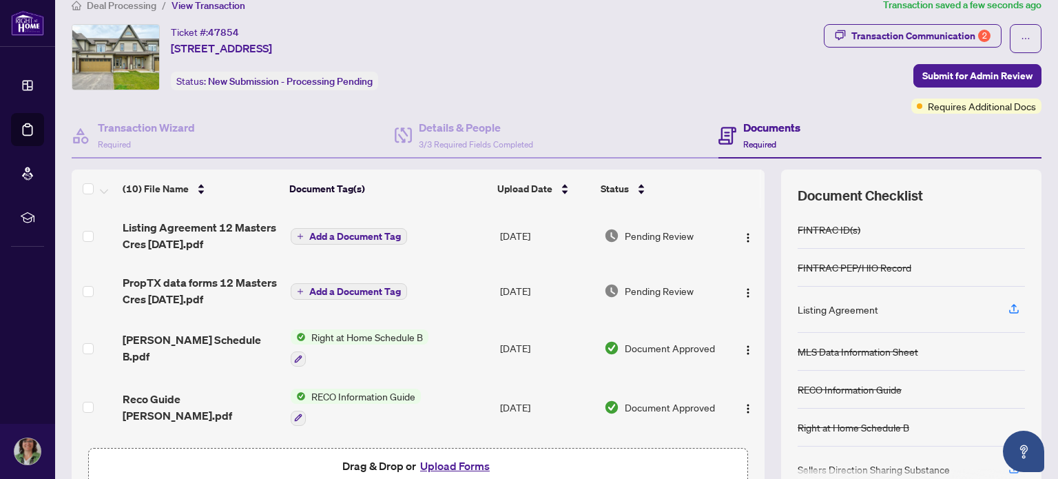
scroll to position [8, 0]
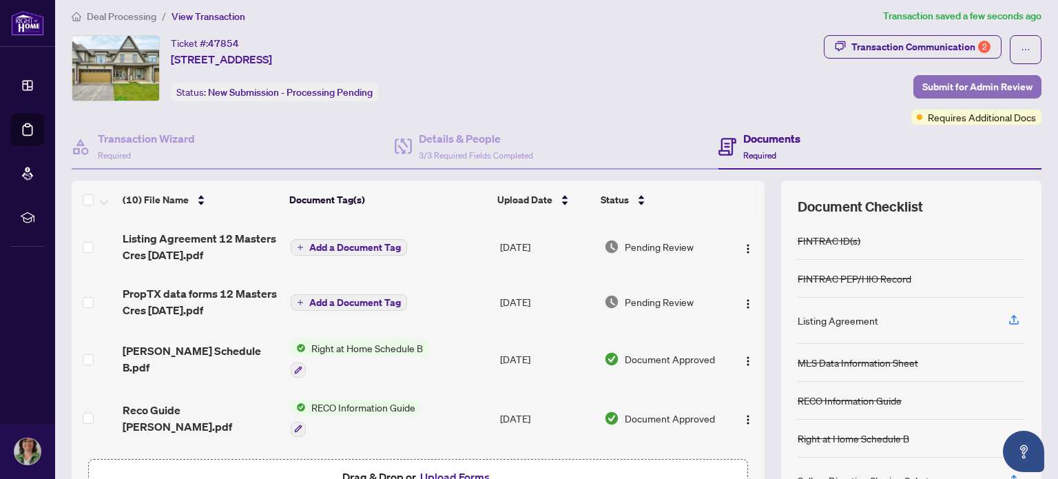
click at [973, 88] on span "Submit for Admin Review" at bounding box center [977, 87] width 110 height 22
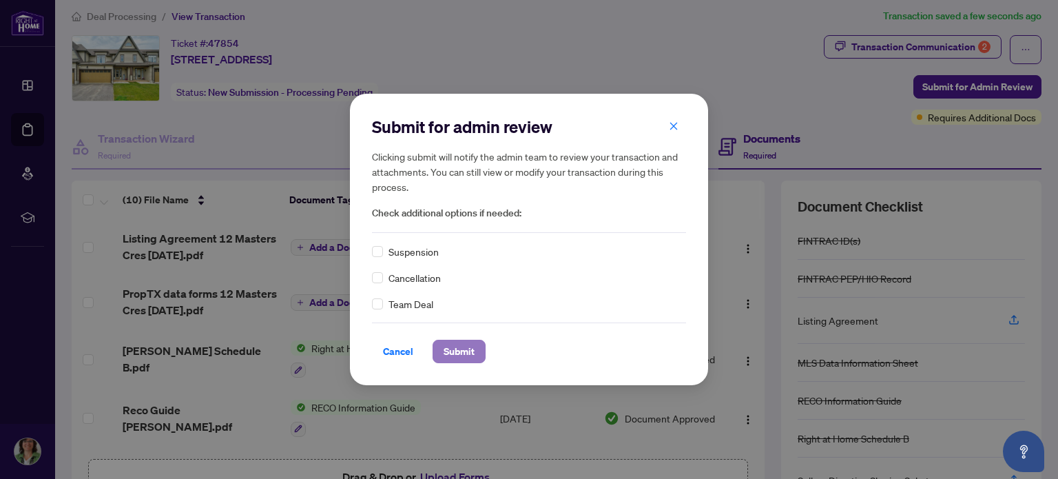
click at [461, 353] on span "Submit" at bounding box center [459, 351] width 31 height 22
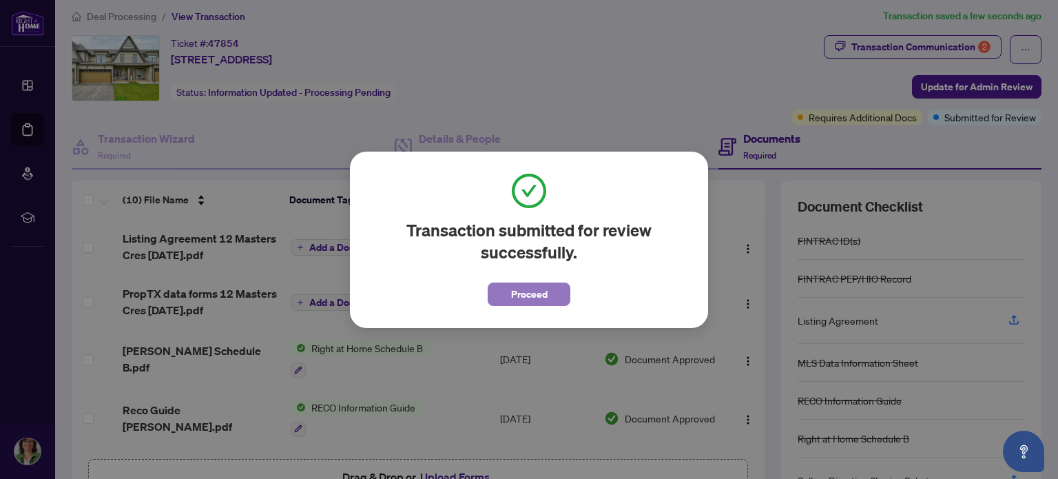
click at [548, 287] on button "Proceed" at bounding box center [529, 293] width 83 height 23
